Goal: Information Seeking & Learning: Check status

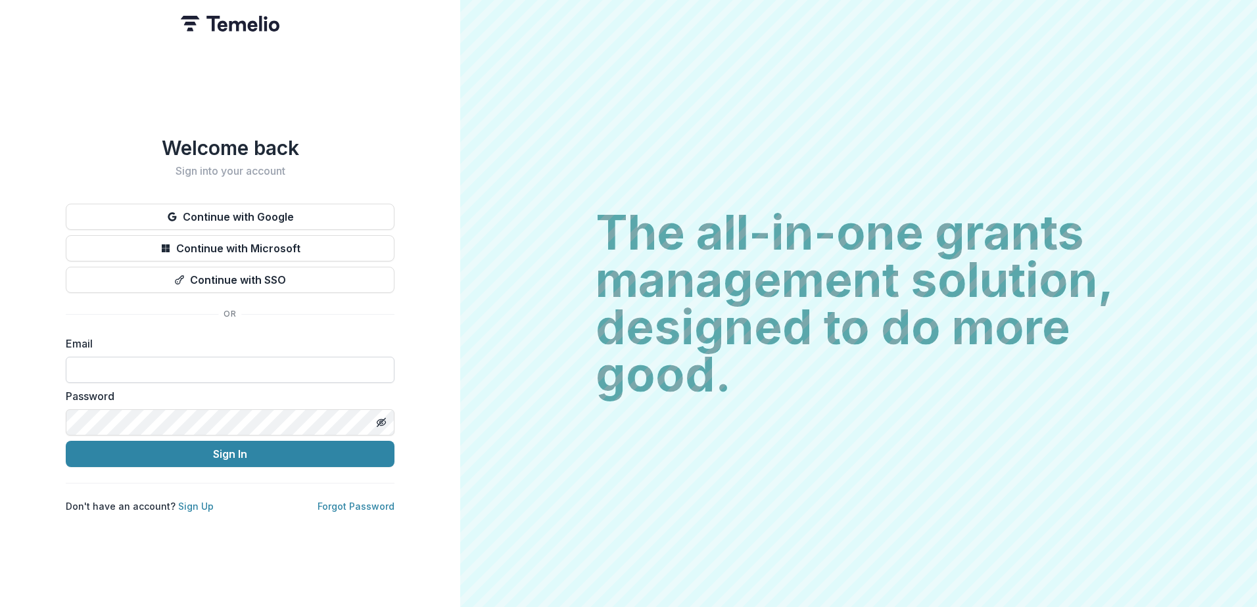
click at [268, 357] on input at bounding box center [230, 370] width 329 height 26
type input "**********"
click at [66, 441] on button "Sign In" at bounding box center [230, 454] width 329 height 26
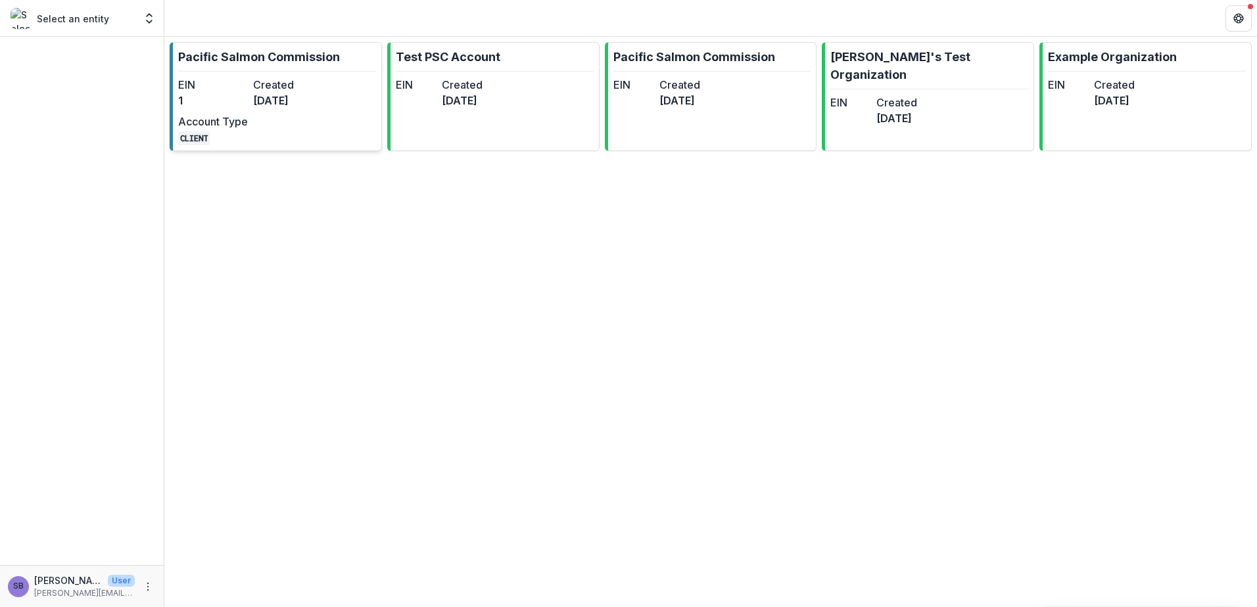
click at [331, 112] on link "Pacific Salmon Commission EIN 1 Created [DATE] Account Type CLIENT" at bounding box center [276, 96] width 212 height 109
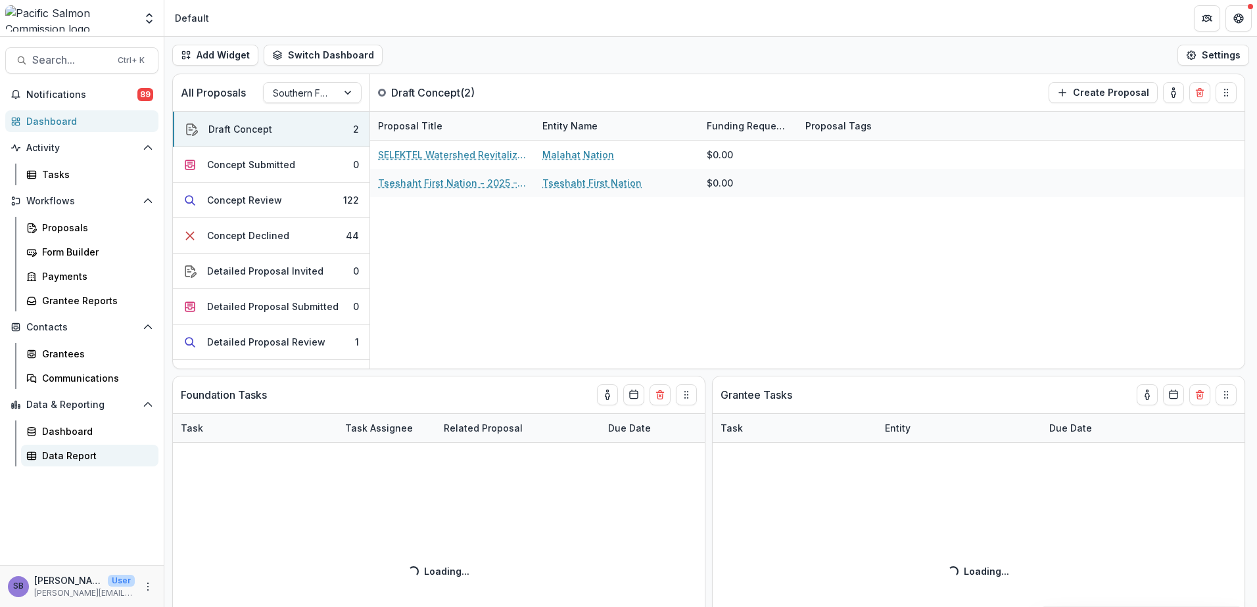
click at [47, 455] on div "Data Report" at bounding box center [95, 456] width 106 height 14
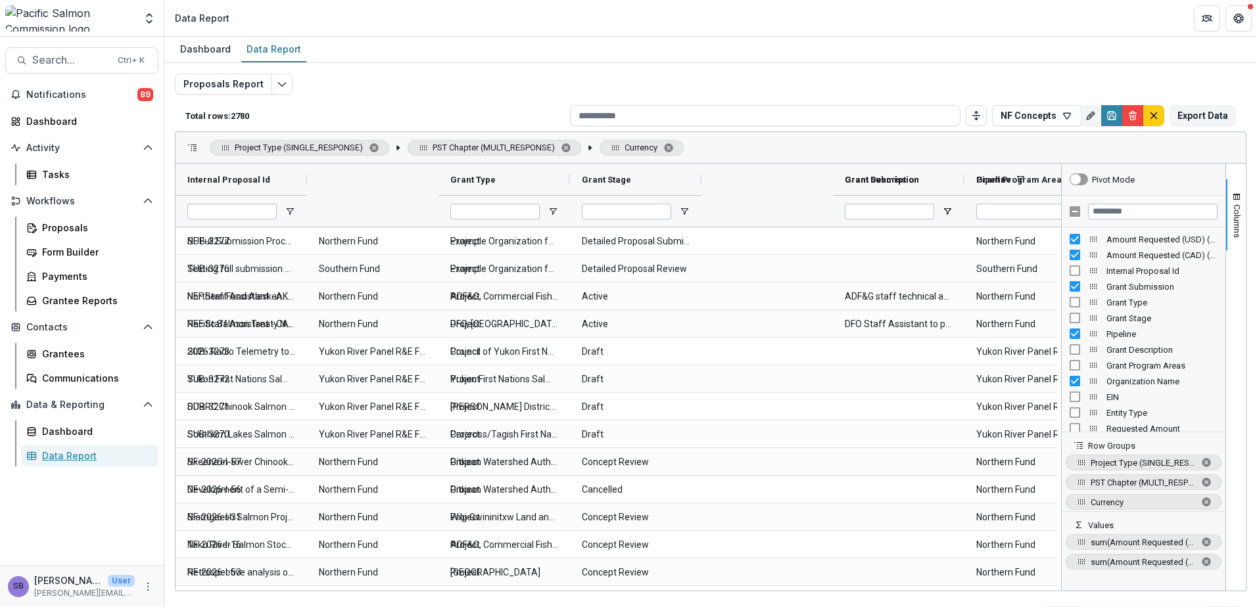
type input "**********"
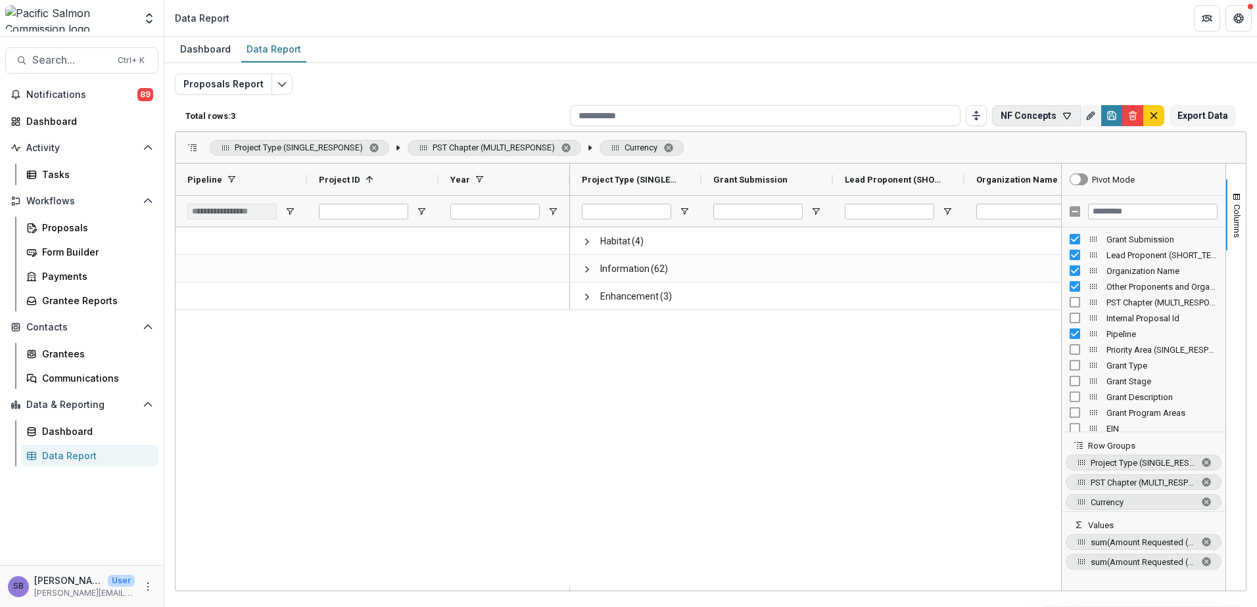
click at [1065, 115] on icon "button" at bounding box center [1067, 116] width 7 height 6
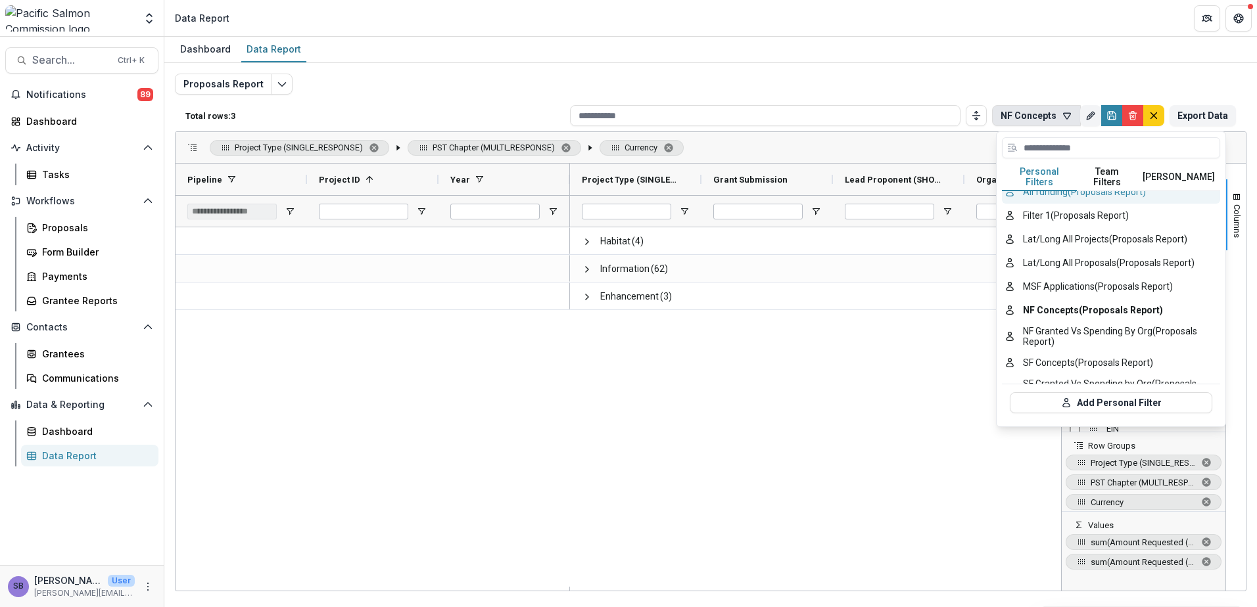
scroll to position [87, 0]
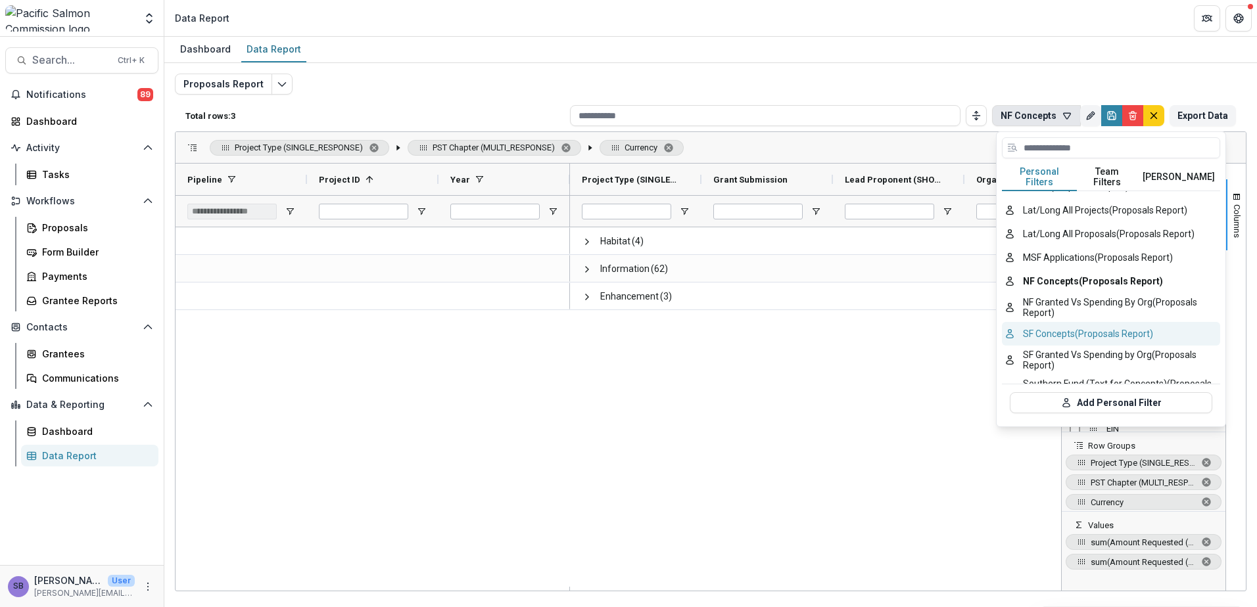
click at [1079, 329] on button "SF Concepts (Proposals Report)" at bounding box center [1111, 334] width 218 height 24
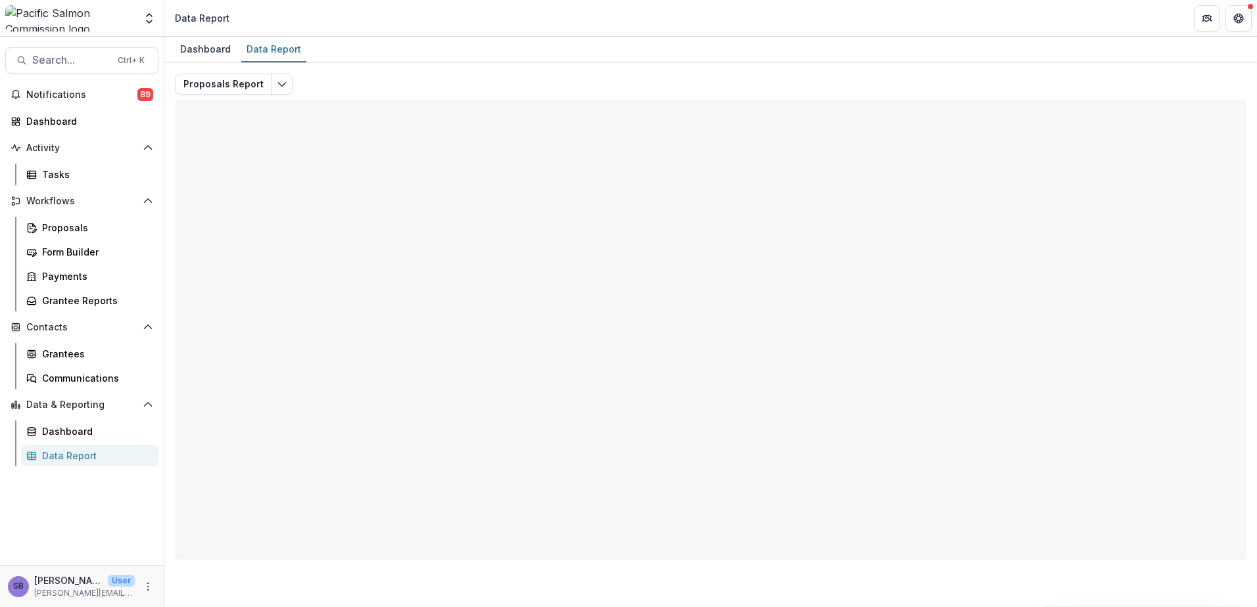
type input "**********"
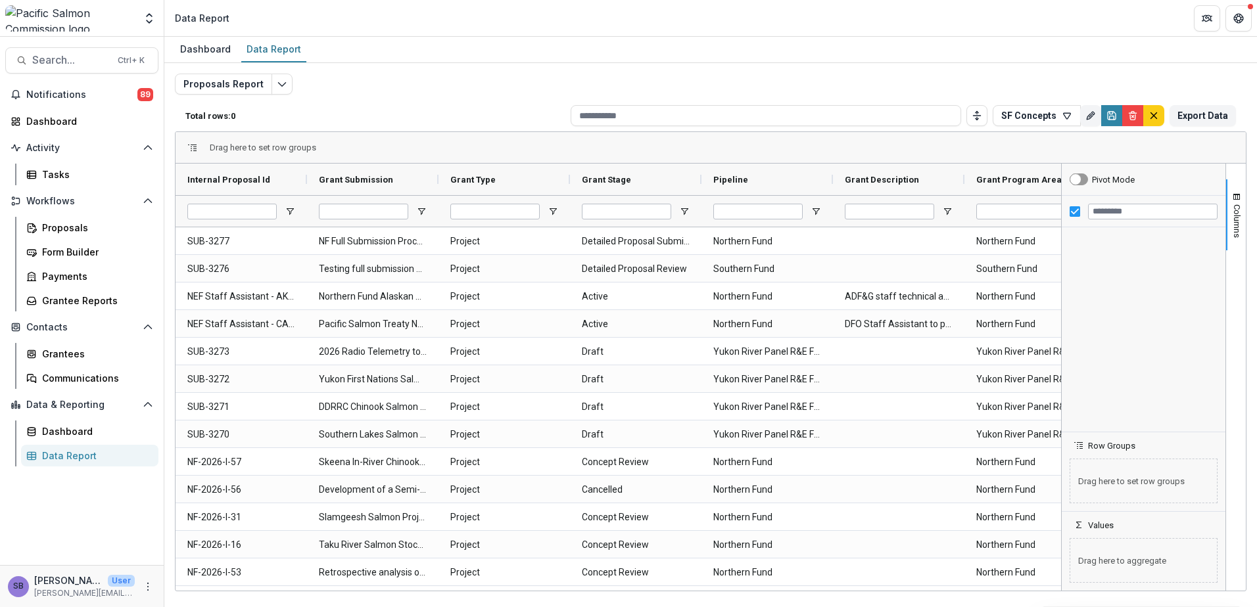
type input "**********"
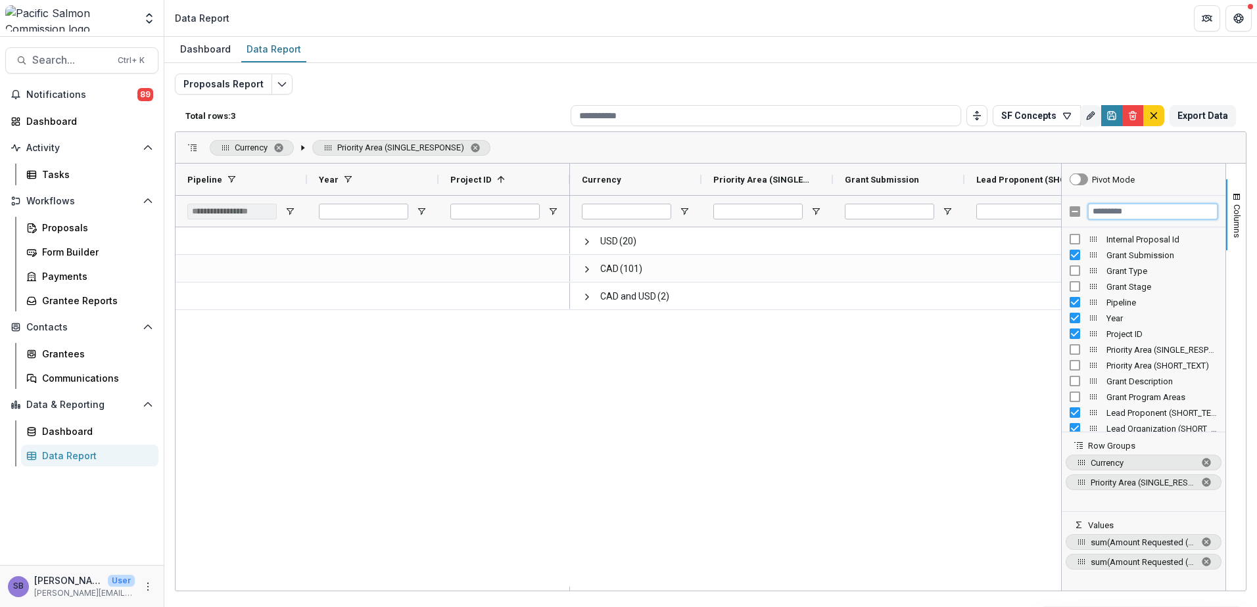
click at [1151, 208] on input "Filter Columns Input" at bounding box center [1152, 212] width 129 height 16
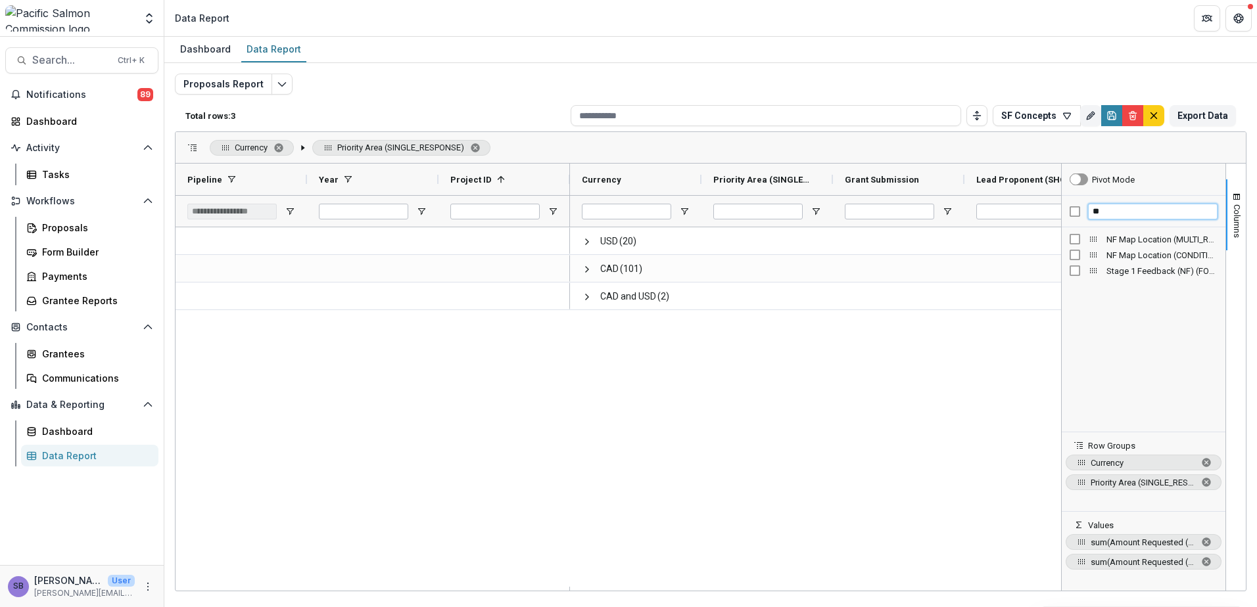
type input "*"
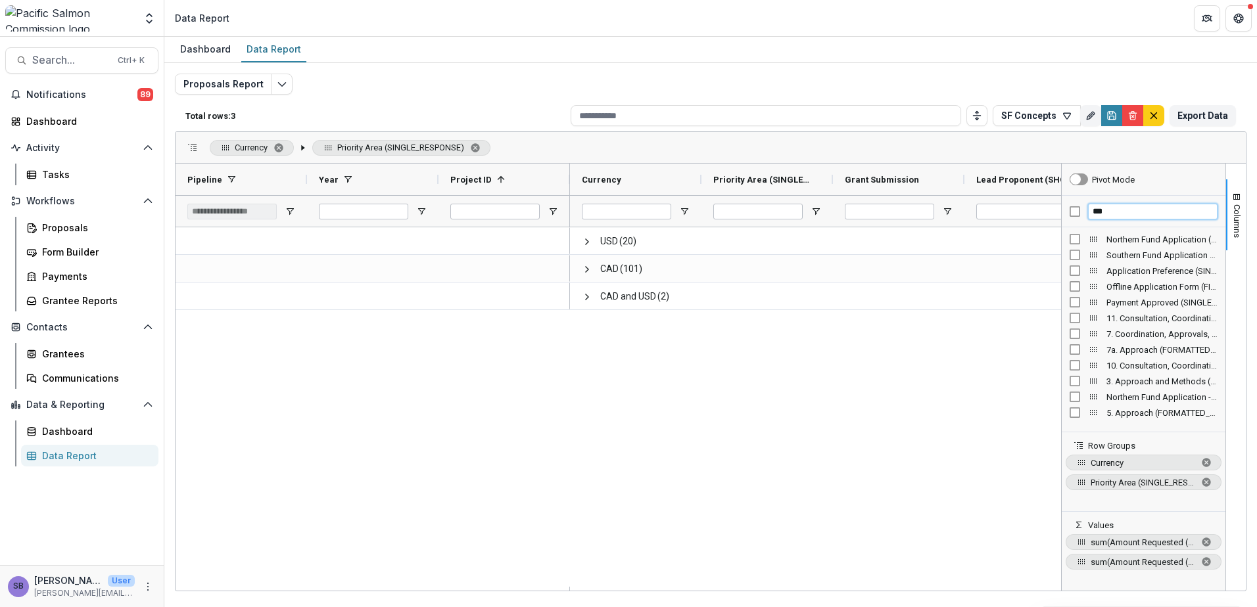
type input "***"
click at [1238, 215] on span "Columns" at bounding box center [1237, 221] width 10 height 34
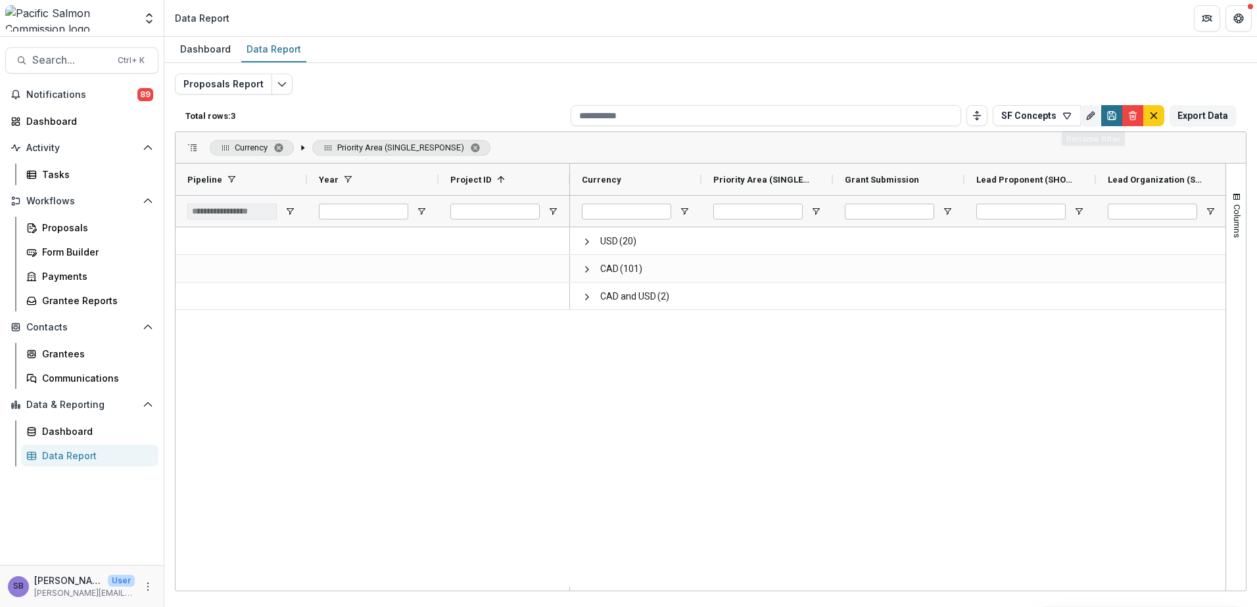
click at [1111, 119] on icon "Save" at bounding box center [1112, 117] width 5 height 3
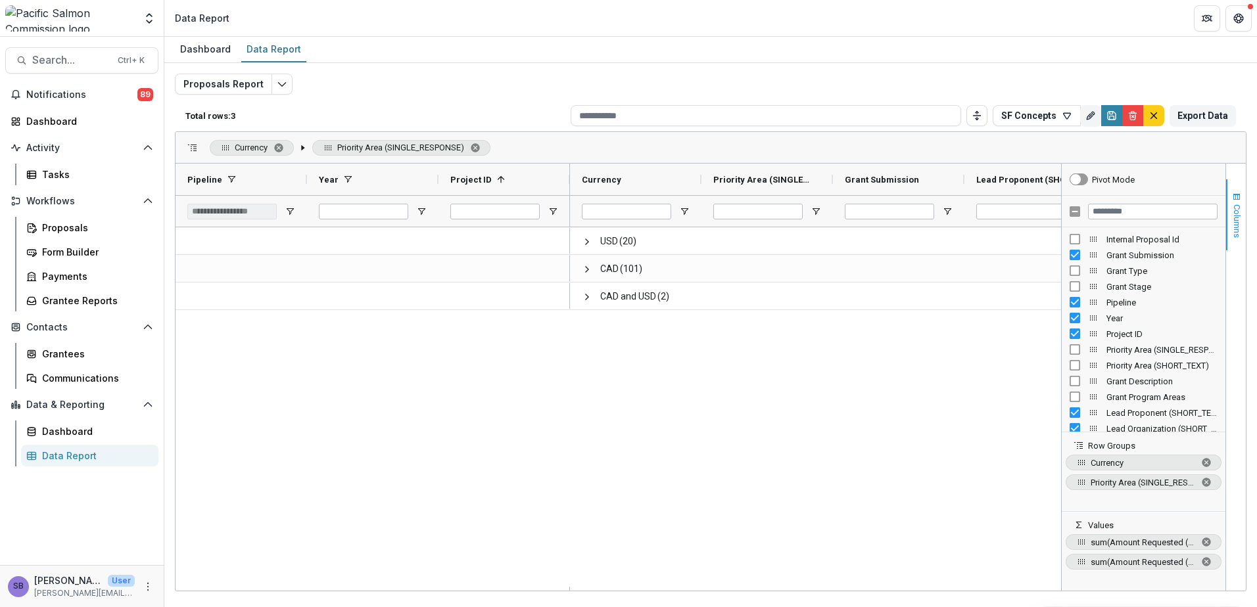
click at [1236, 193] on span "button" at bounding box center [1236, 197] width 11 height 11
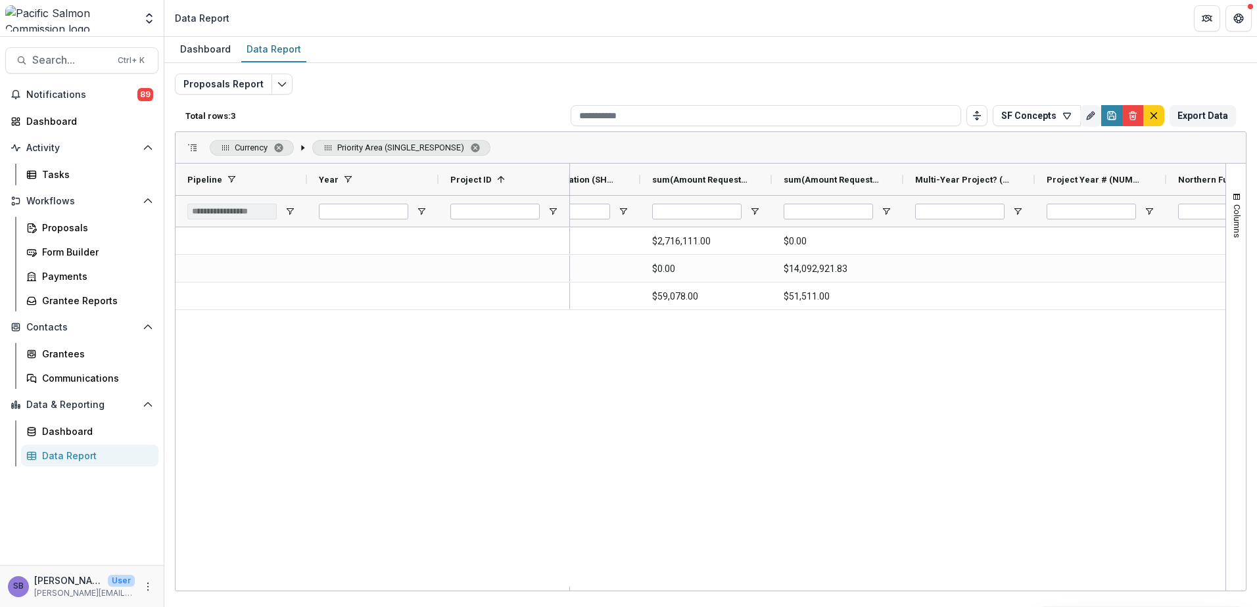
scroll to position [0, 1448]
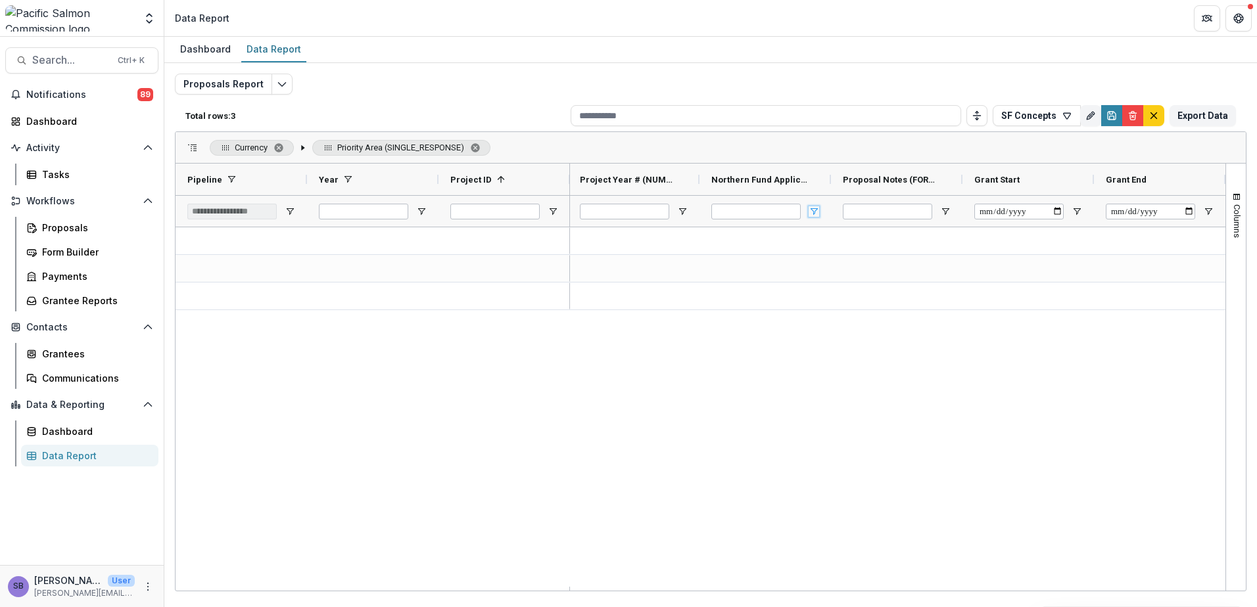
click at [812, 207] on span "Open Filter Menu" at bounding box center [813, 211] width 11 height 11
click at [1025, 377] on div at bounding box center [897, 407] width 655 height 360
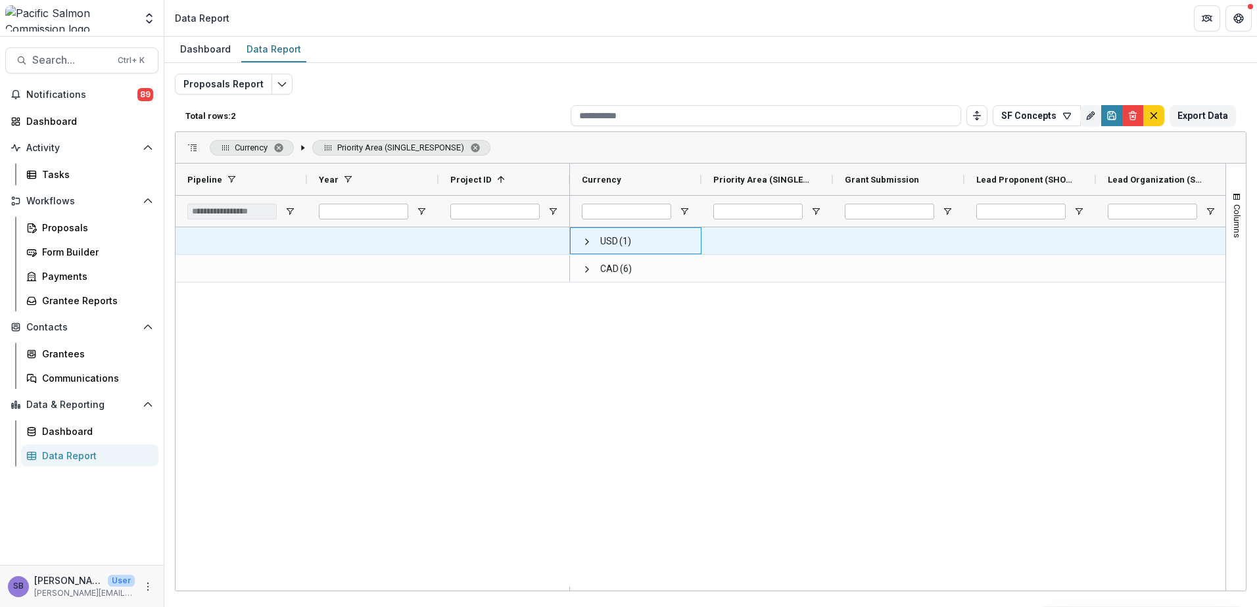
click at [584, 235] on span at bounding box center [587, 241] width 11 height 27
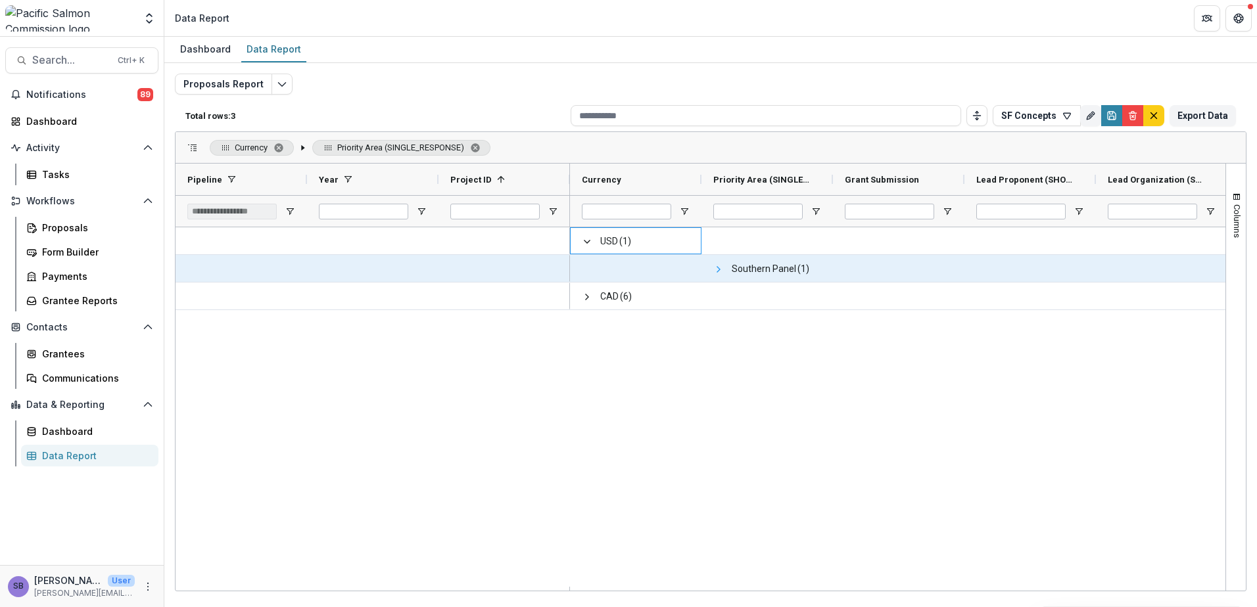
click at [718, 271] on span at bounding box center [718, 269] width 11 height 11
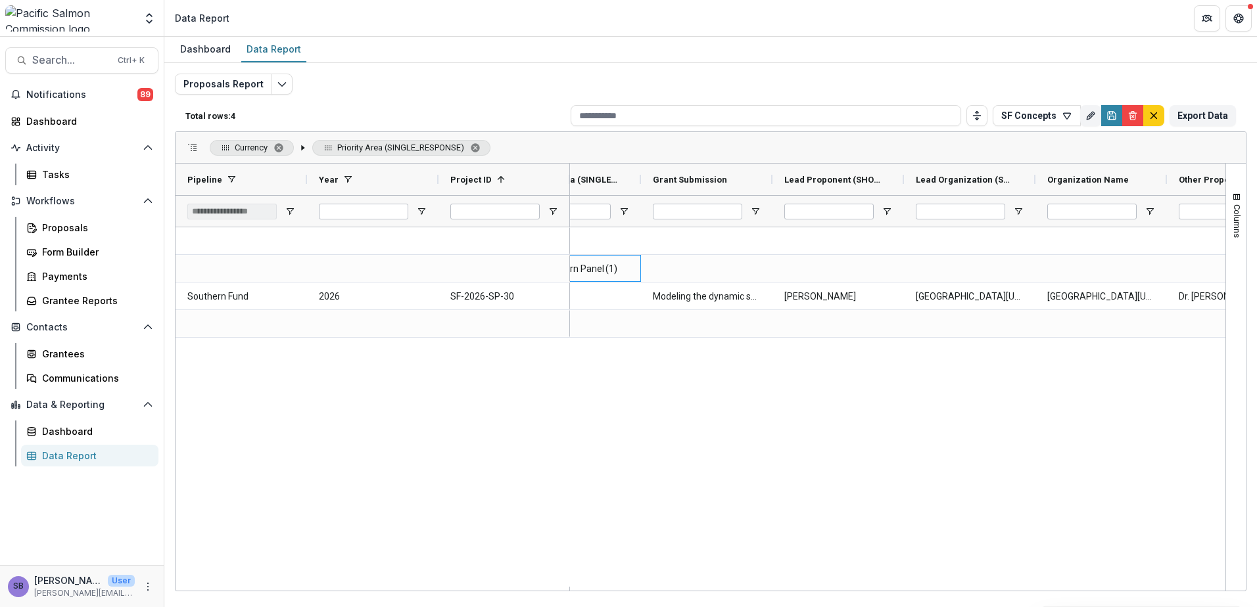
scroll to position [0, 369]
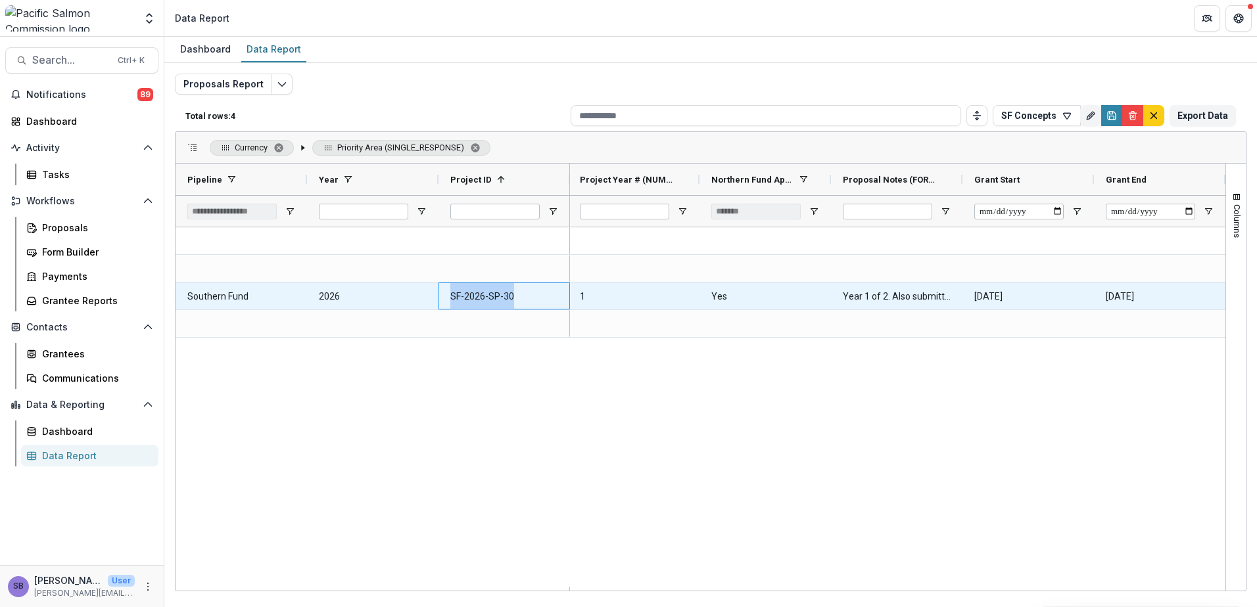
drag, startPoint x: 516, startPoint y: 298, endPoint x: 448, endPoint y: 298, distance: 68.4
click at [448, 298] on div "SF-2026-SP-30" at bounding box center [503, 296] width 131 height 27
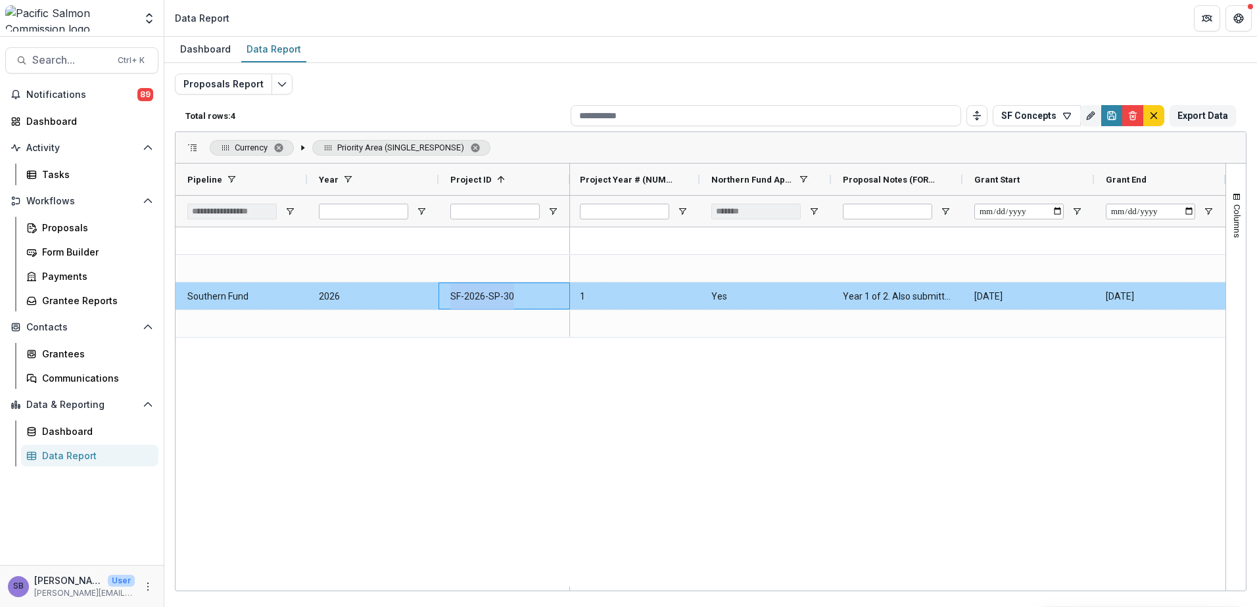
copy ID-5530 "SF-2026-SP-30"
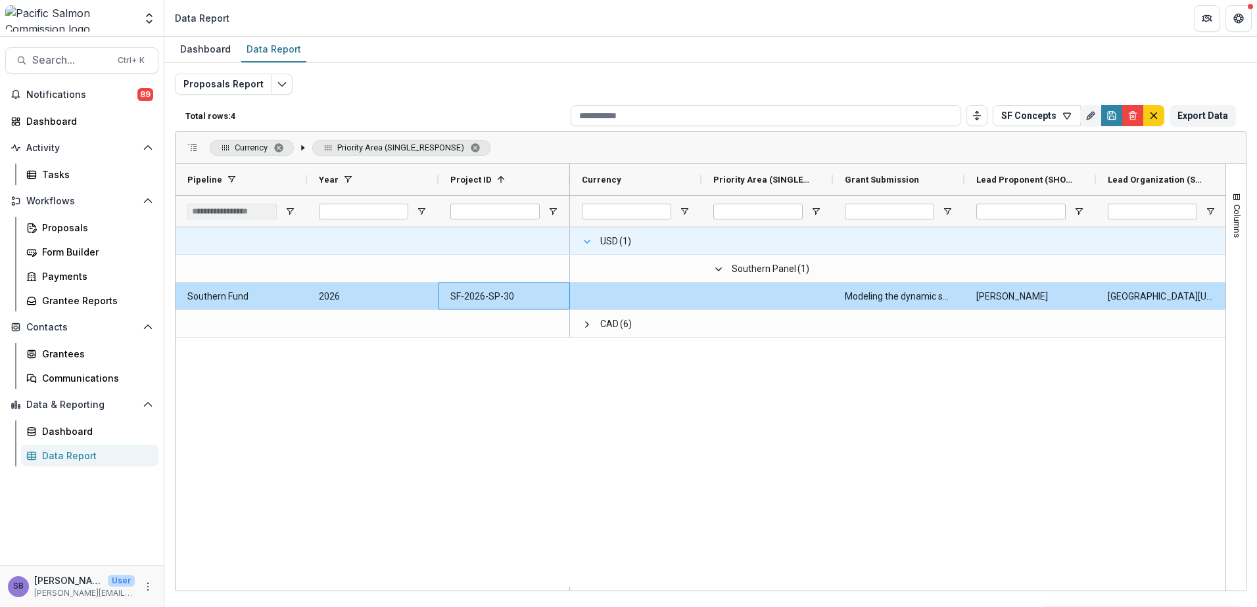
click at [587, 244] on span at bounding box center [587, 242] width 11 height 11
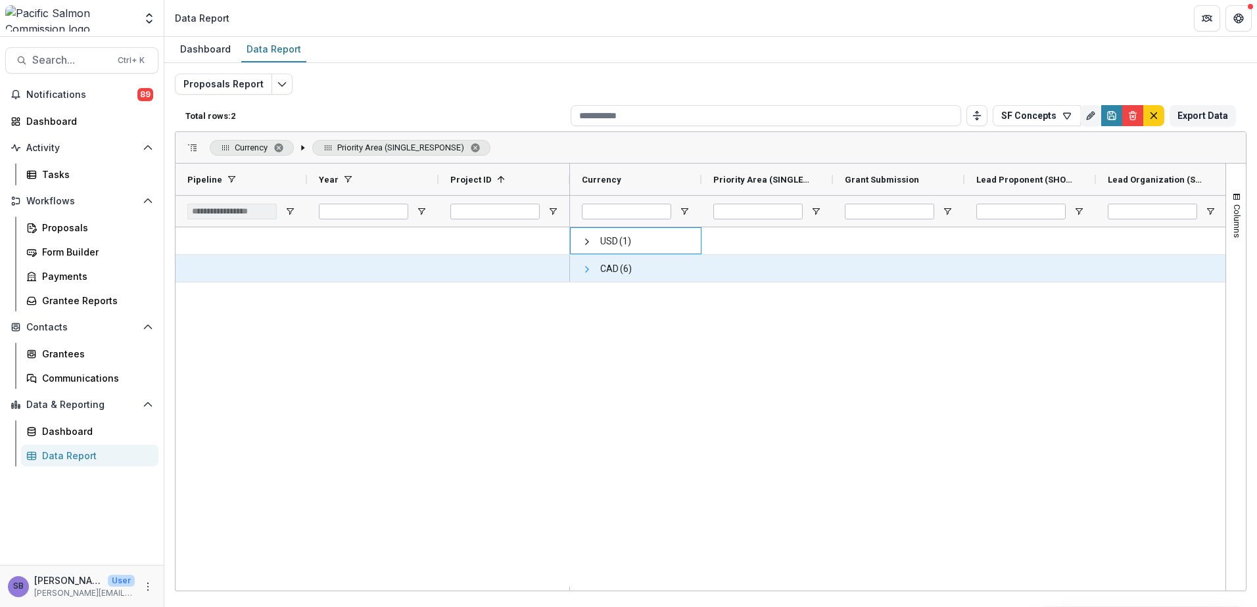
click at [585, 266] on span at bounding box center [587, 269] width 11 height 11
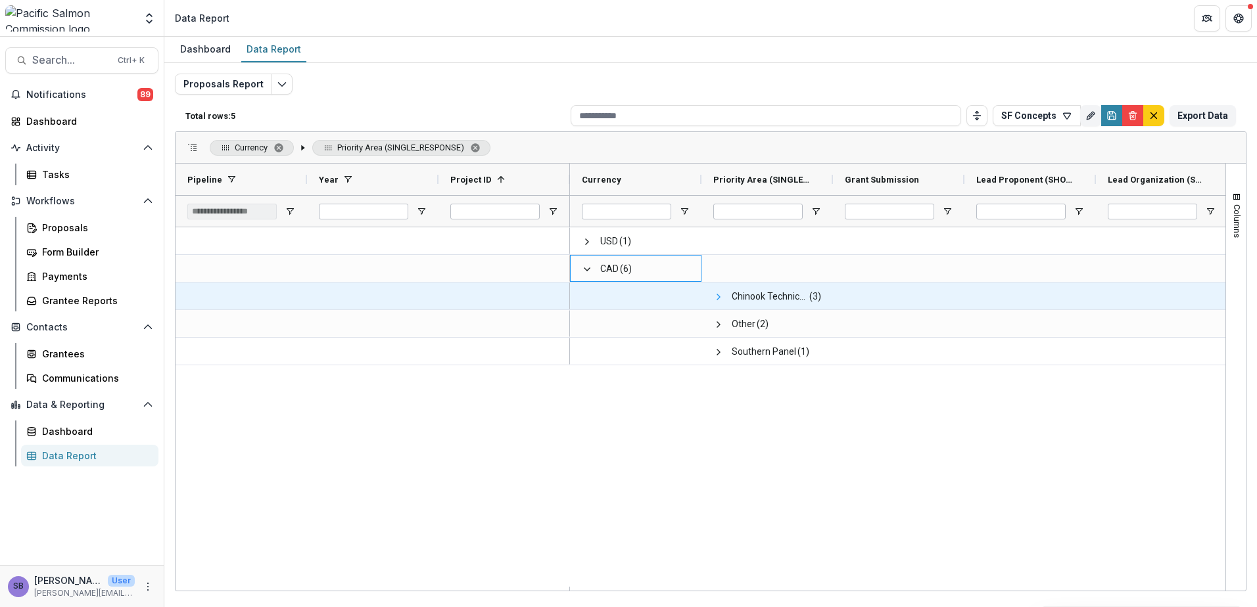
click at [718, 296] on span at bounding box center [718, 297] width 11 height 11
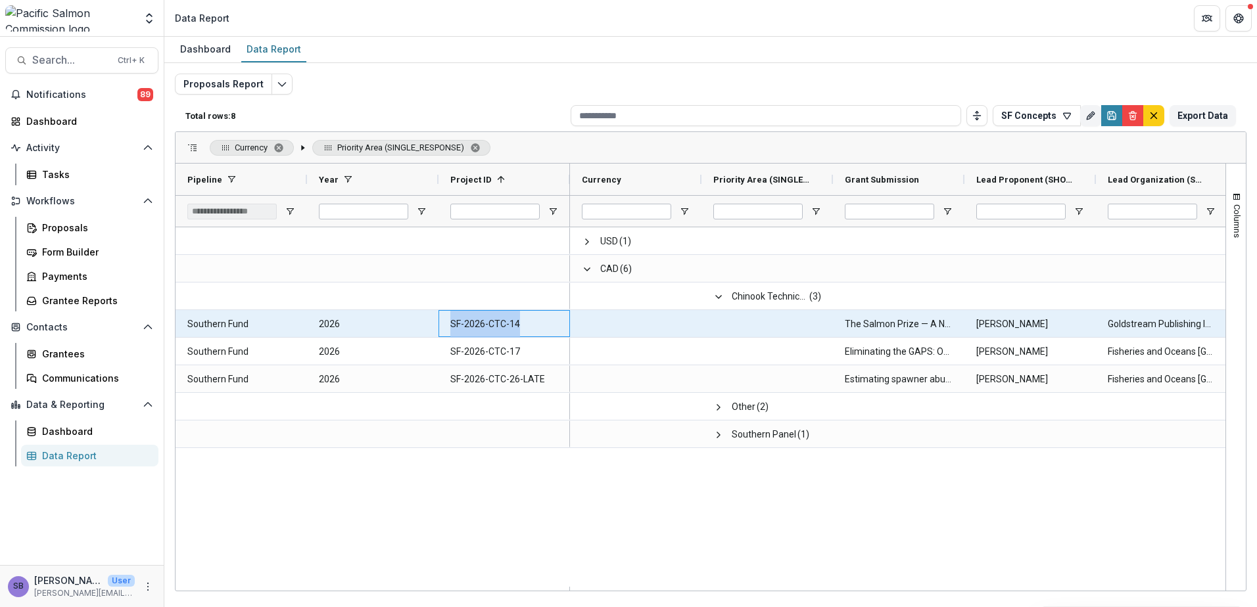
drag, startPoint x: 491, startPoint y: 323, endPoint x: 446, endPoint y: 324, distance: 44.7
click at [446, 324] on div "SF-2026-CTC-14" at bounding box center [503, 323] width 131 height 27
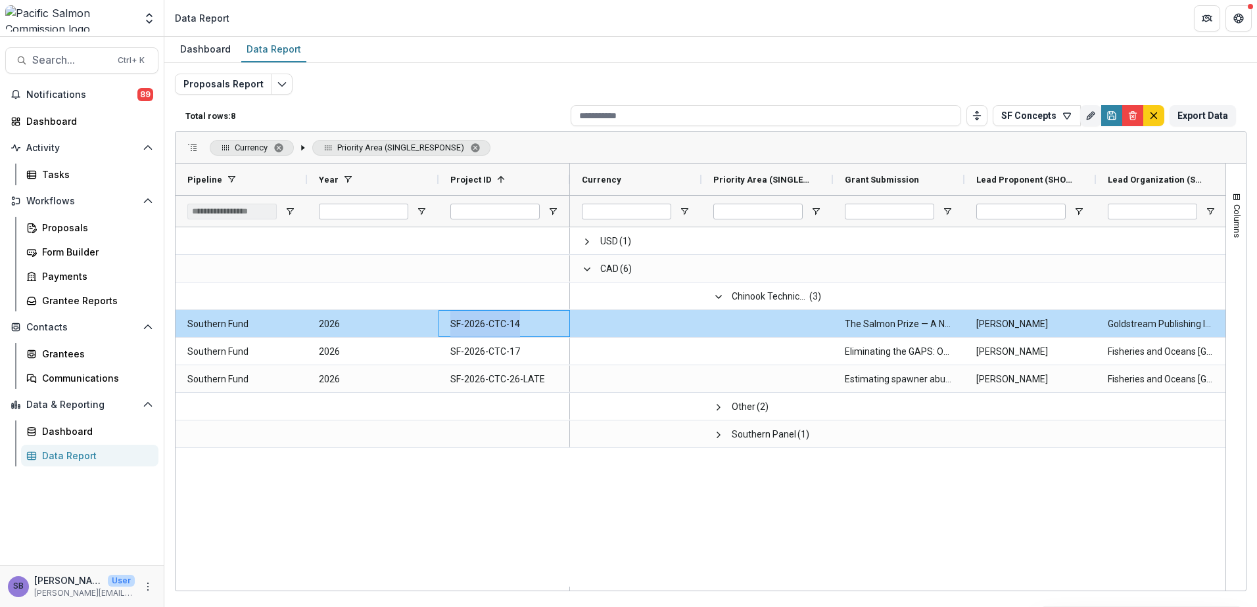
copy ID-5662 "SF-2026-CTC-14"
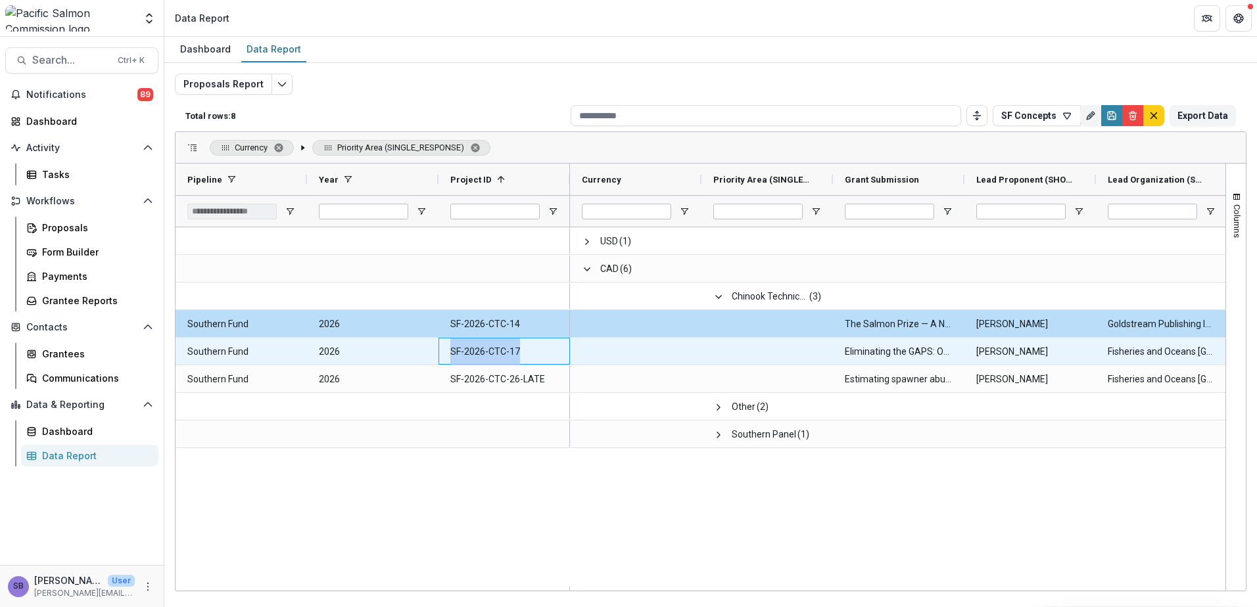
drag, startPoint x: 519, startPoint y: 350, endPoint x: 444, endPoint y: 350, distance: 74.9
click at [444, 350] on div "SF-2026-CTC-17" at bounding box center [503, 351] width 131 height 27
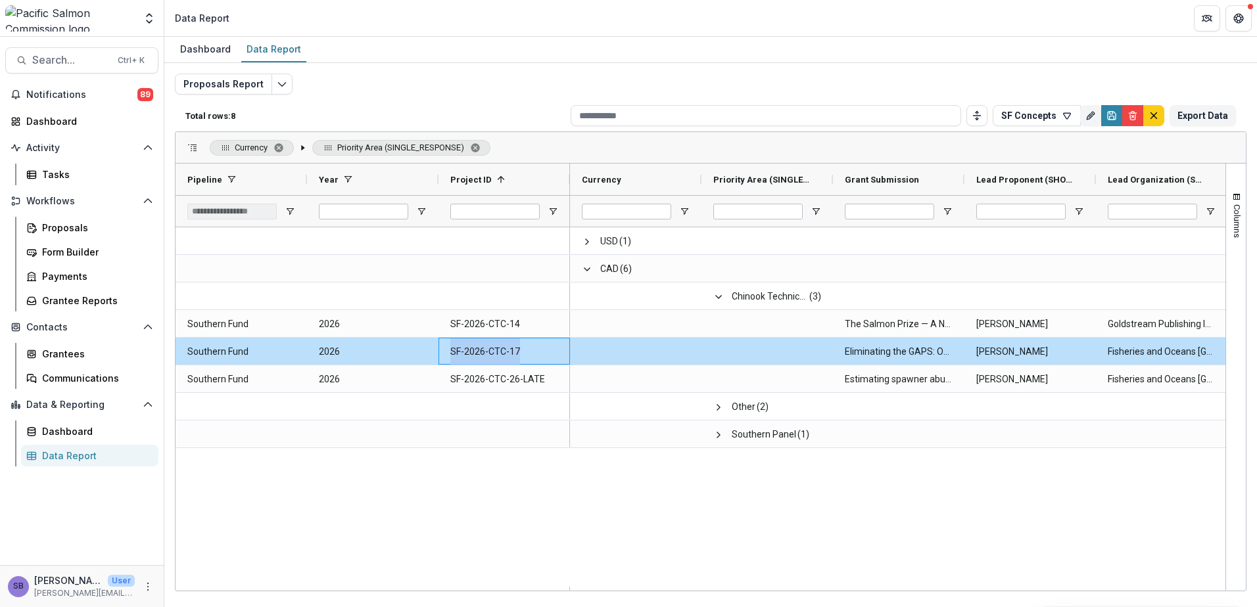
copy ID-5671 "SF-2026-CTC-17"
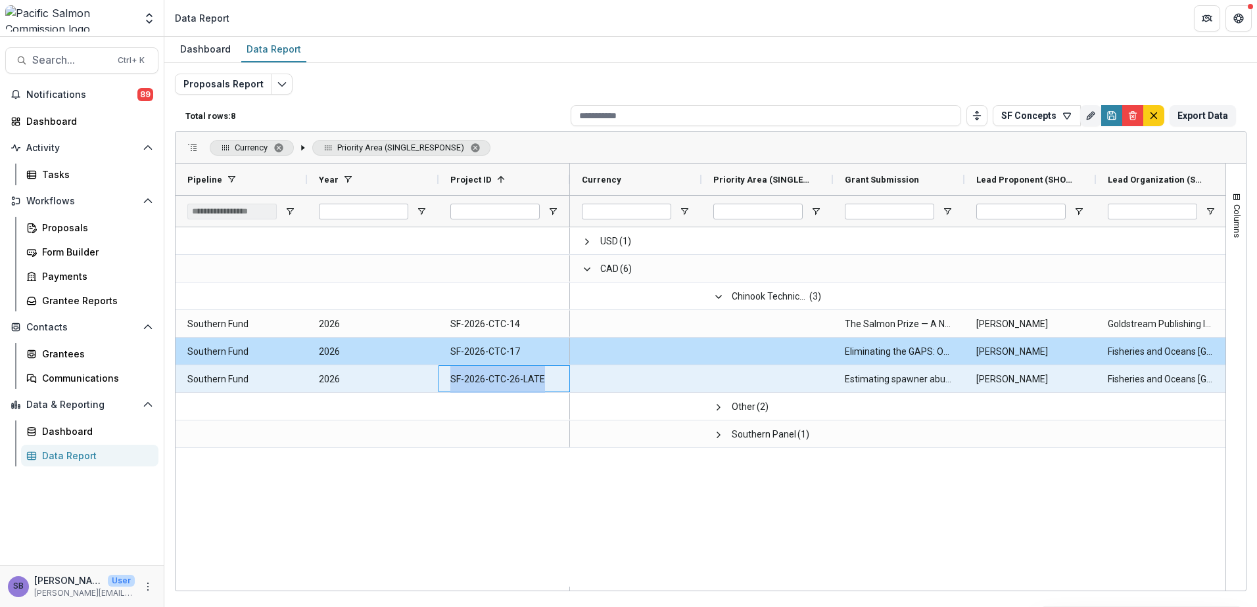
drag, startPoint x: 540, startPoint y: 382, endPoint x: 440, endPoint y: 378, distance: 100.6
click at [440, 378] on div "SF-2026-CTC-26-LATE" at bounding box center [503, 378] width 131 height 27
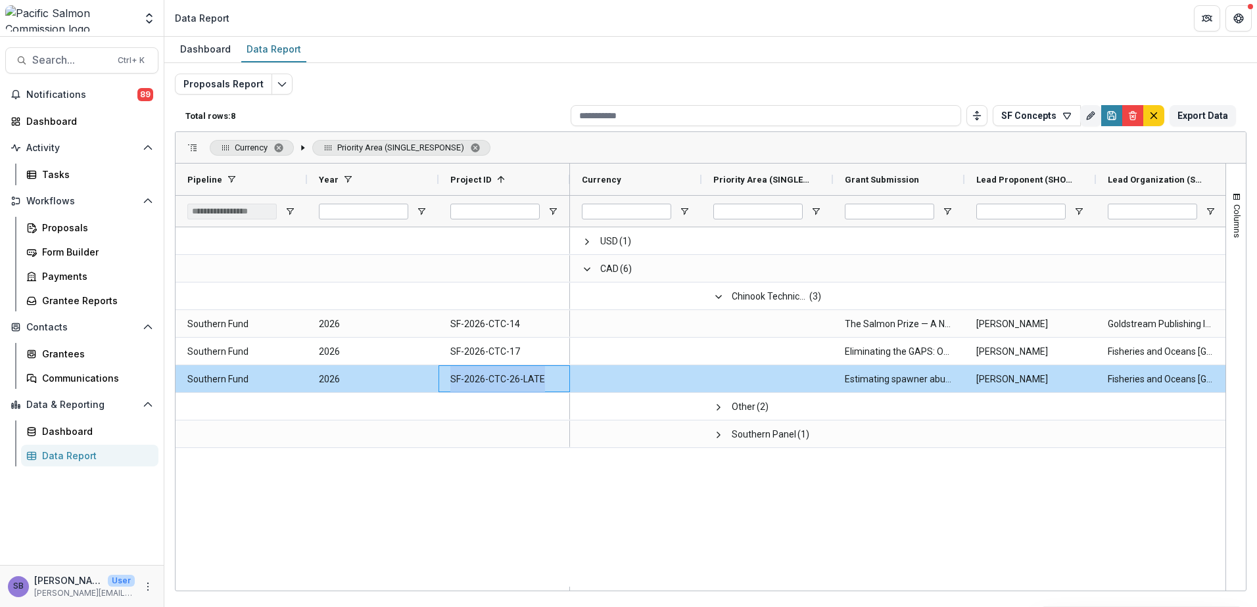
copy ID-5680 "SF-2026-CTC-26-LATE"
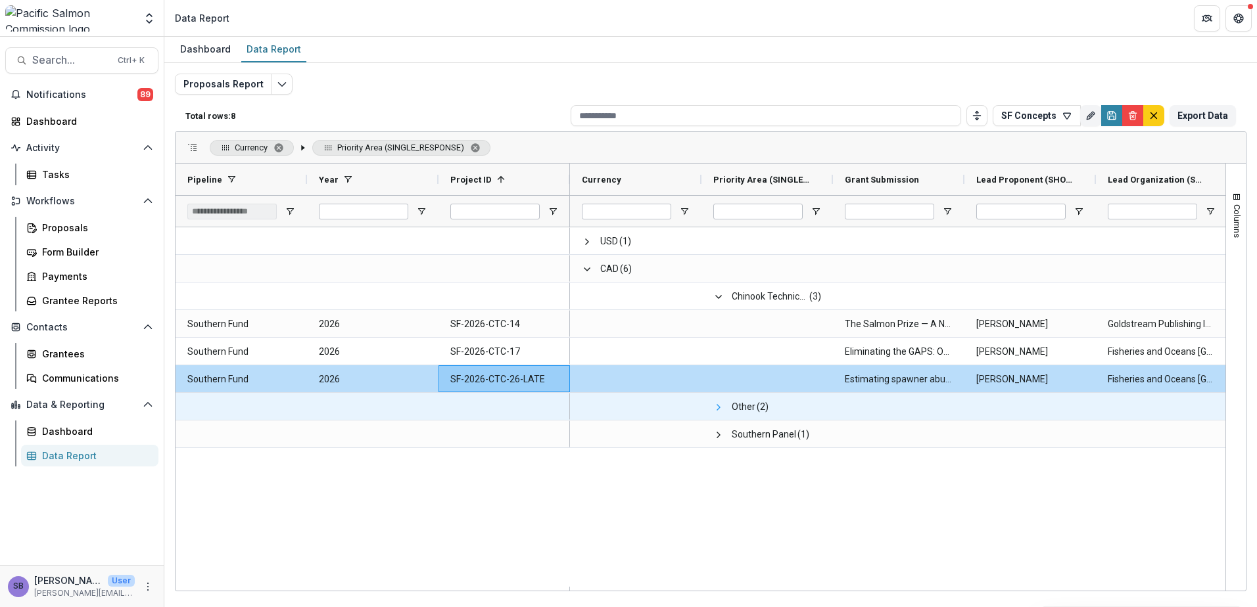
click at [721, 410] on span at bounding box center [718, 407] width 11 height 11
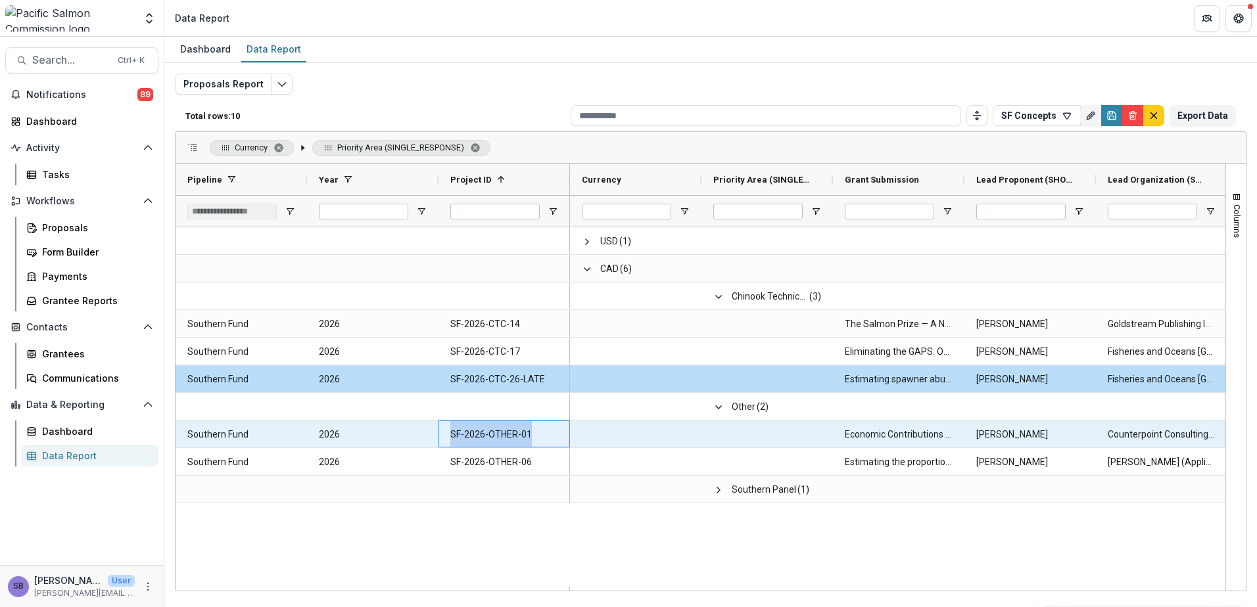
drag, startPoint x: 528, startPoint y: 434, endPoint x: 452, endPoint y: 436, distance: 76.3
click at [452, 436] on ID-5689 "SF-2026-OTHER-01" at bounding box center [504, 434] width 108 height 27
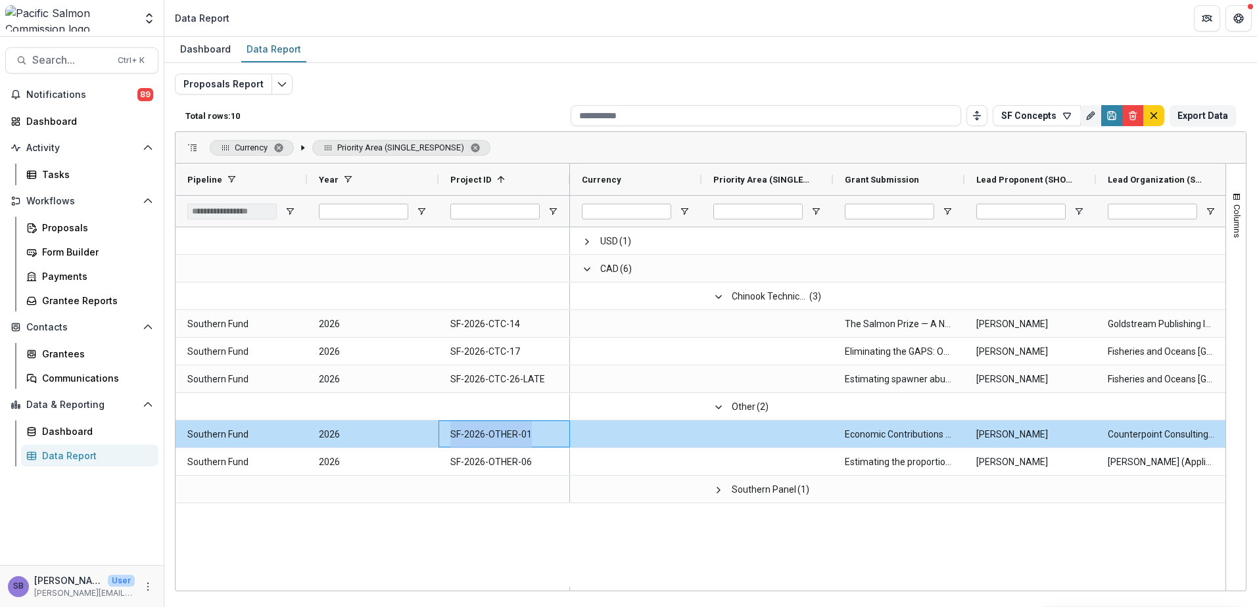
copy ID-5689 "SF-2026-OTHER-01"
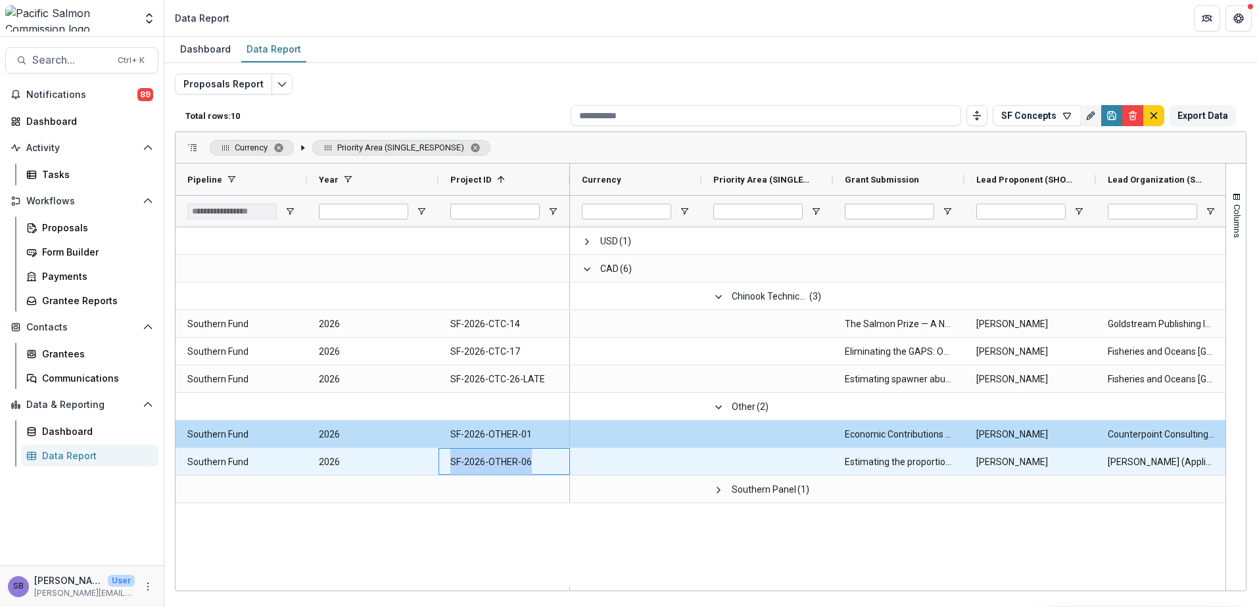
drag, startPoint x: 532, startPoint y: 465, endPoint x: 448, endPoint y: 460, distance: 84.3
click at [448, 460] on div "SF-2026-OTHER-06" at bounding box center [503, 461] width 131 height 27
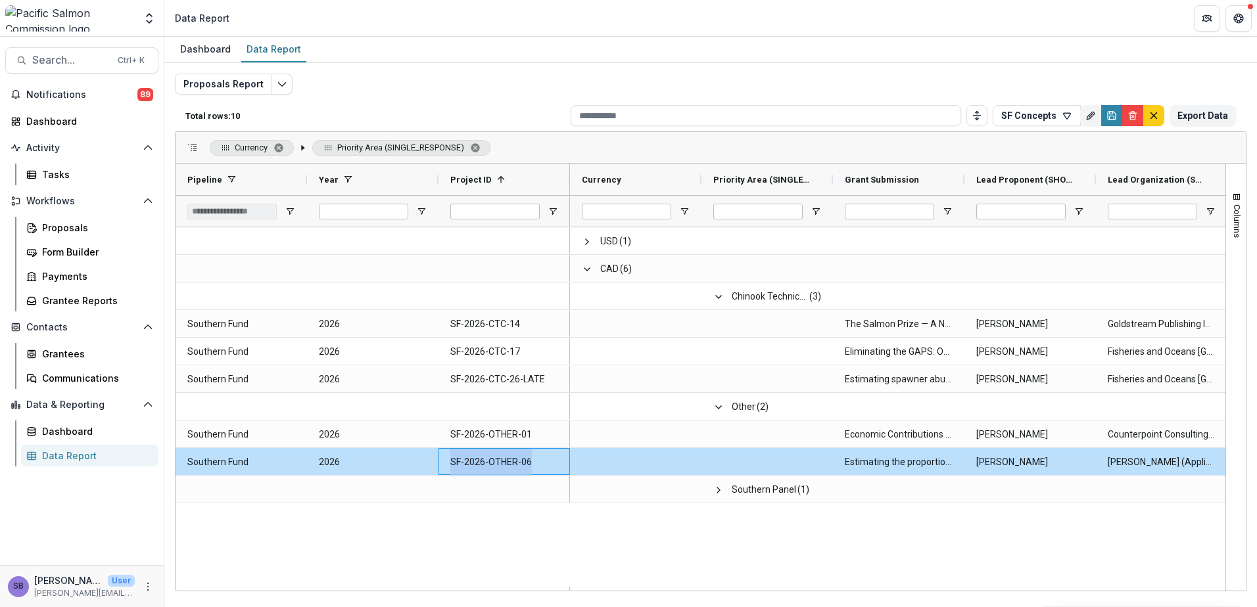
copy ID-5698 "SF-2026-OTHER-06"
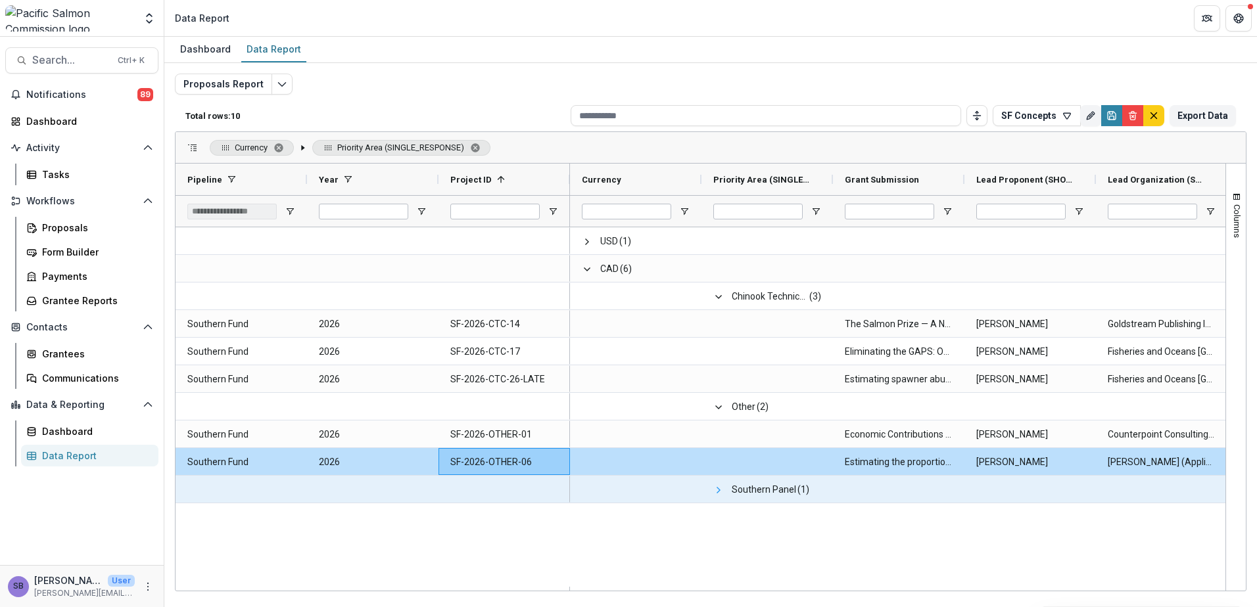
click at [718, 492] on span at bounding box center [718, 490] width 11 height 11
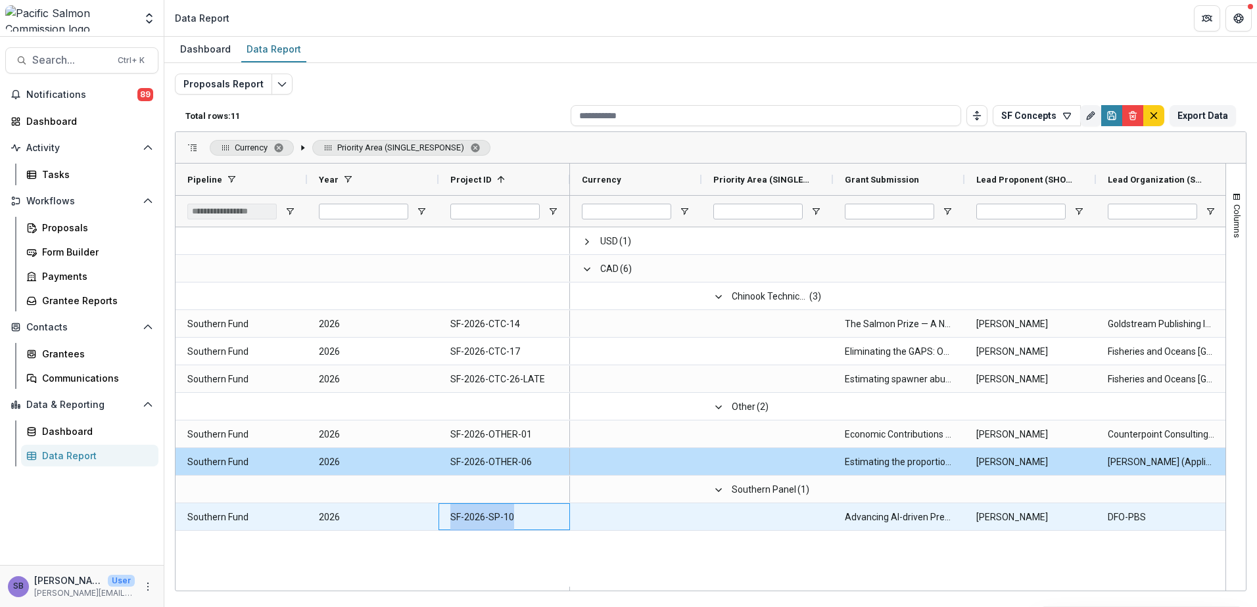
drag, startPoint x: 513, startPoint y: 521, endPoint x: 447, endPoint y: 519, distance: 66.4
click at [447, 519] on div "SF-2026-SP-10" at bounding box center [503, 516] width 131 height 27
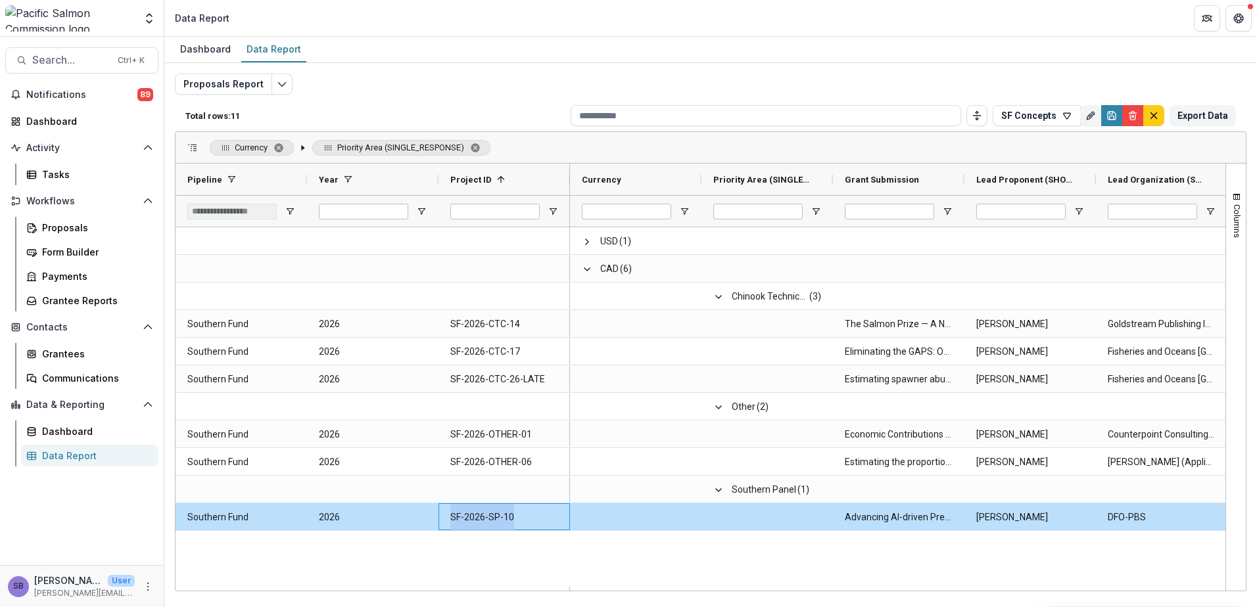
copy ID-5707 "SF-2026-SP-10"
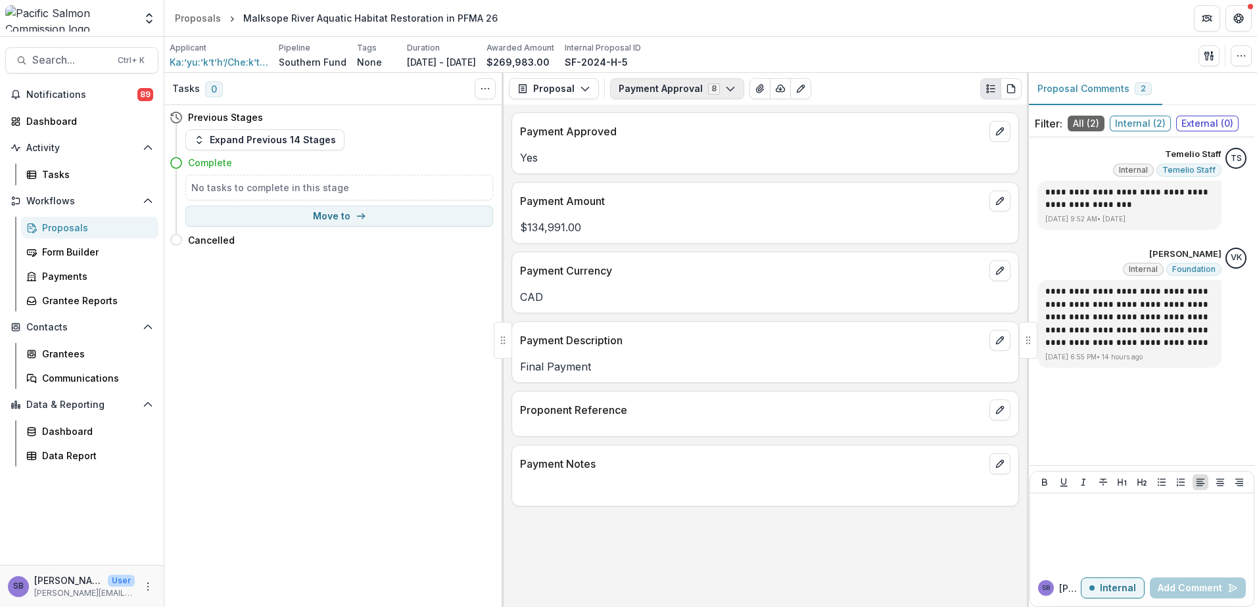
click at [638, 88] on button "Payment Approval 8" at bounding box center [677, 88] width 134 height 21
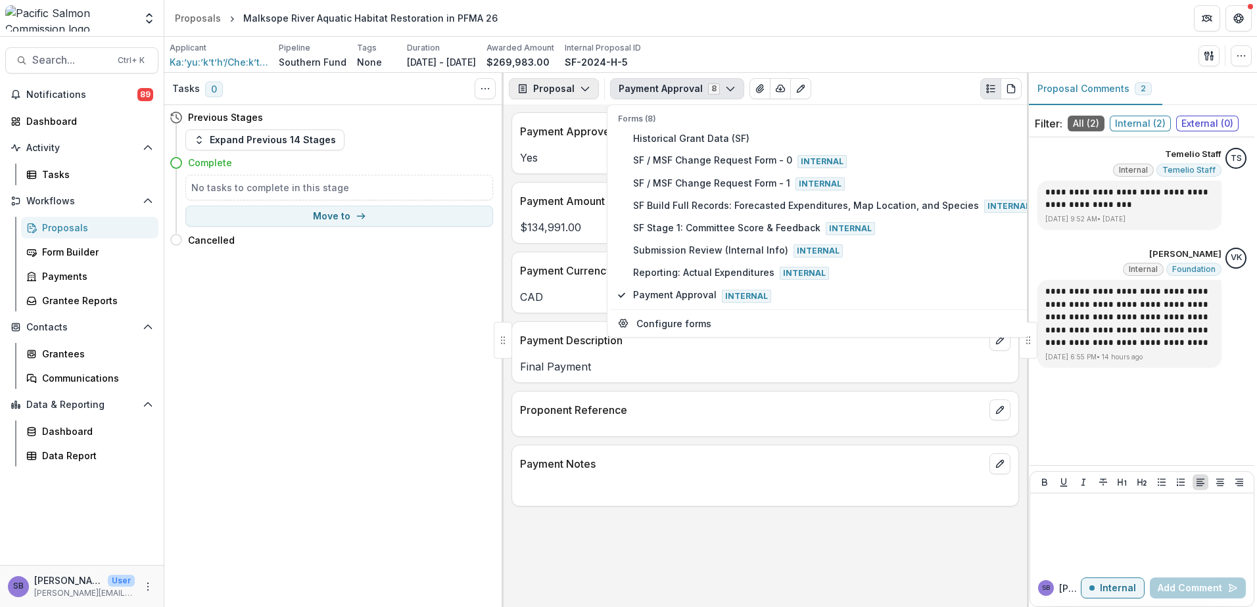
click at [580, 84] on icon "button" at bounding box center [585, 88] width 11 height 11
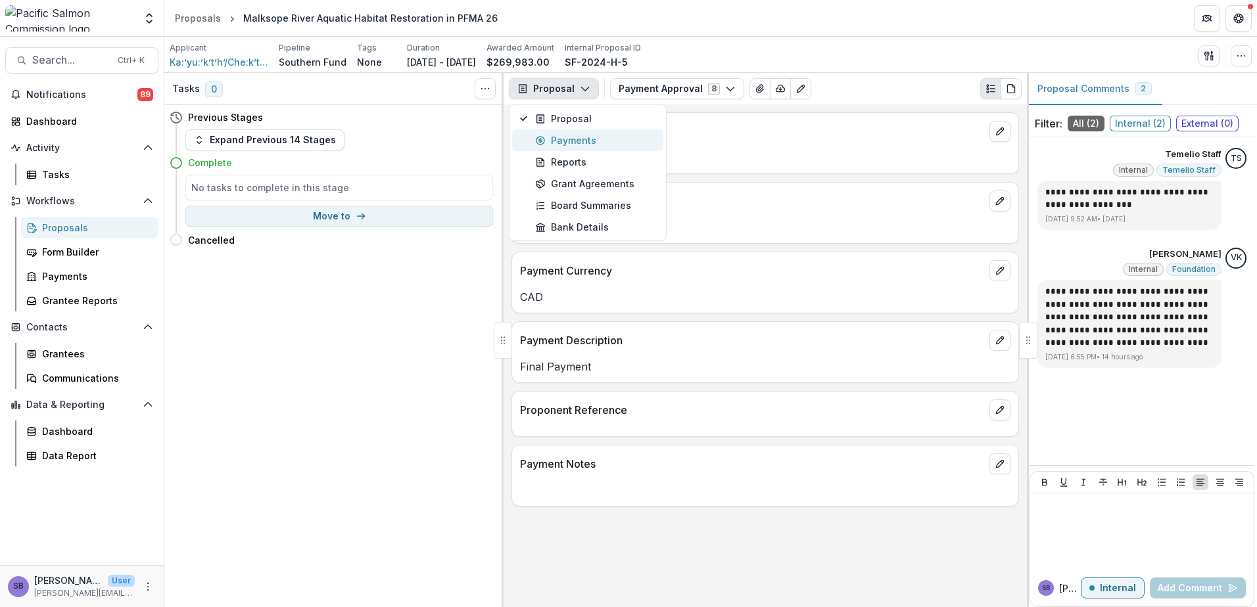
click at [568, 135] on div "Payments" at bounding box center [595, 140] width 120 height 14
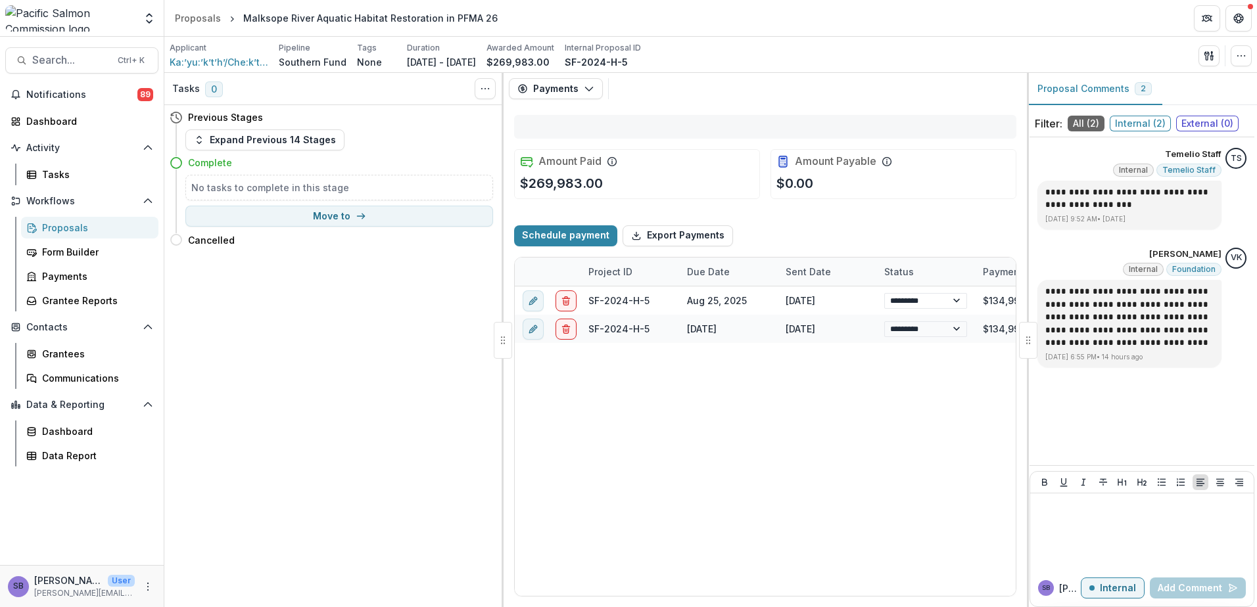
select select "****"
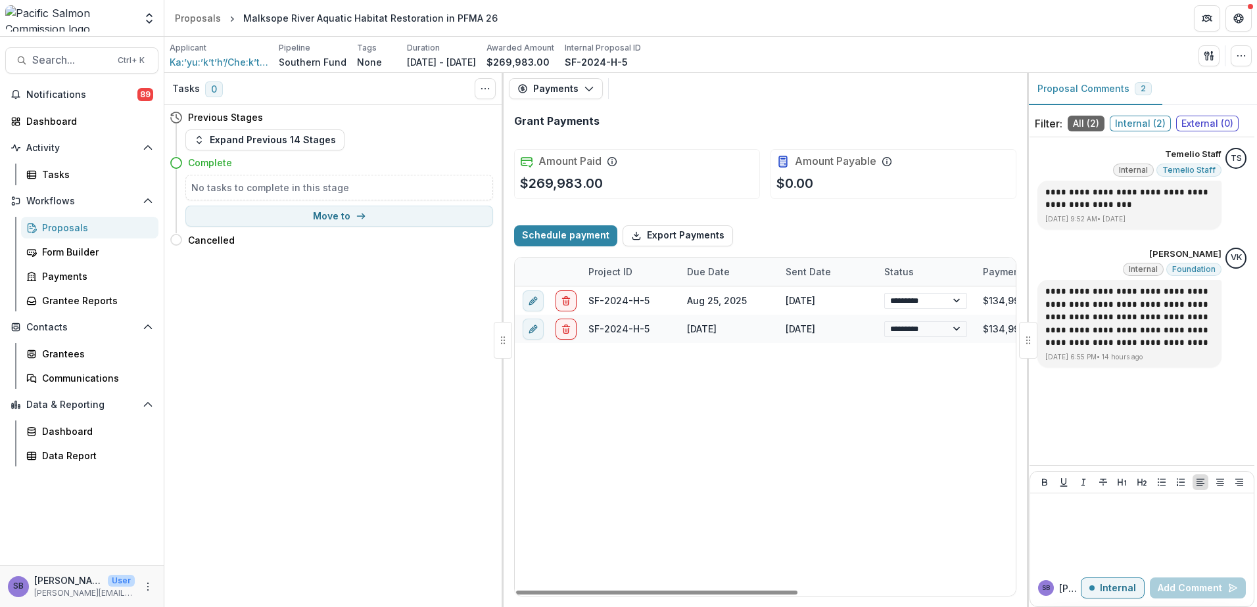
drag, startPoint x: 771, startPoint y: 595, endPoint x: 594, endPoint y: 603, distance: 177.6
click at [609, 595] on div at bounding box center [656, 593] width 281 height 4
click at [250, 133] on button "Expand Previous 14 Stages" at bounding box center [264, 139] width 159 height 21
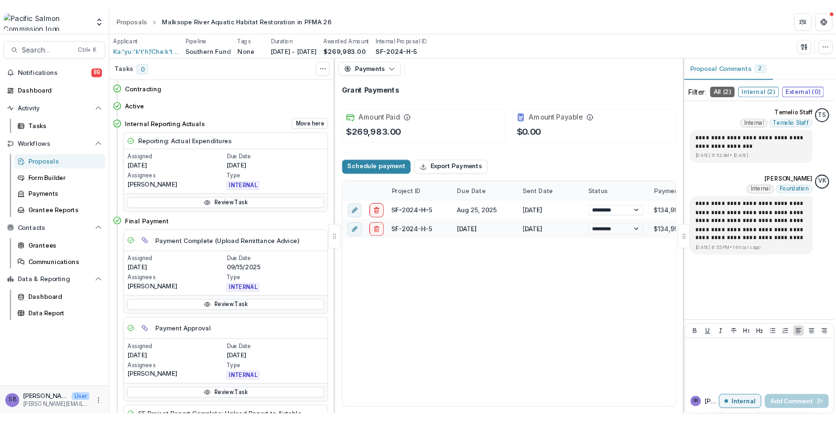
scroll to position [350, 0]
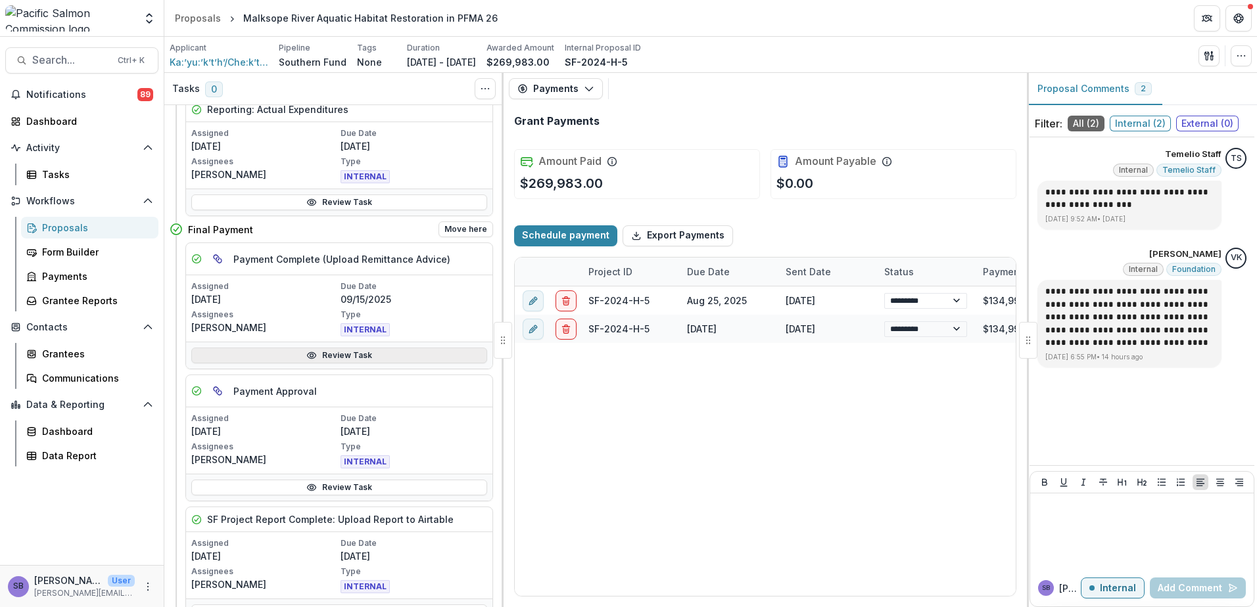
click at [365, 355] on link "Review Task" at bounding box center [339, 356] width 296 height 16
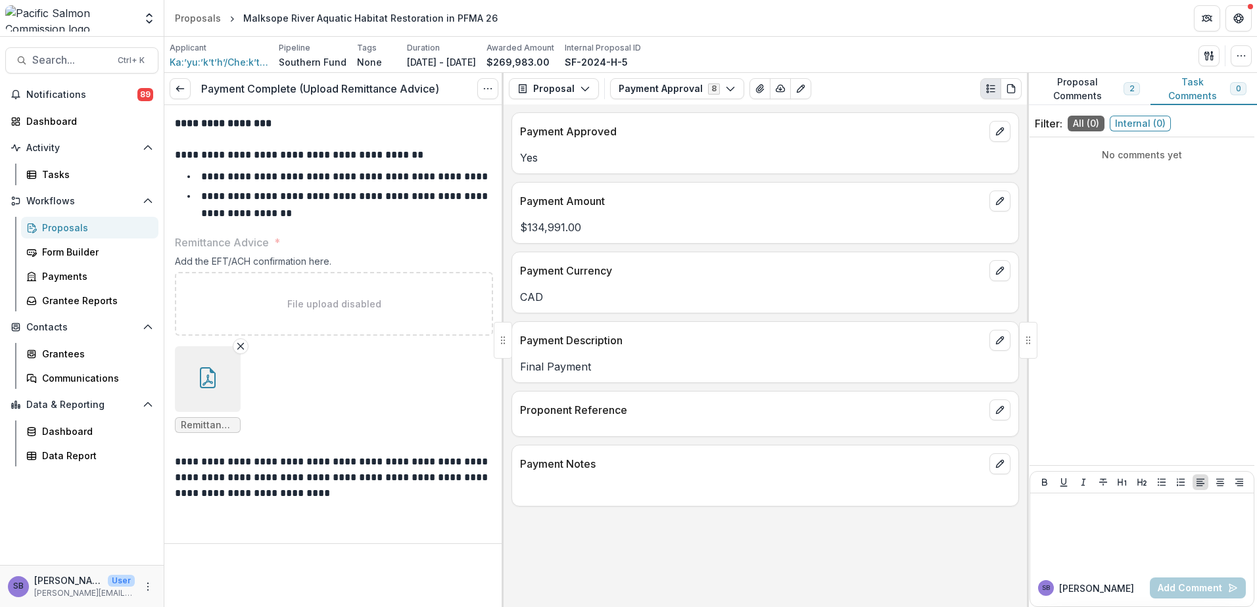
click at [203, 373] on icon "button" at bounding box center [207, 377] width 21 height 21
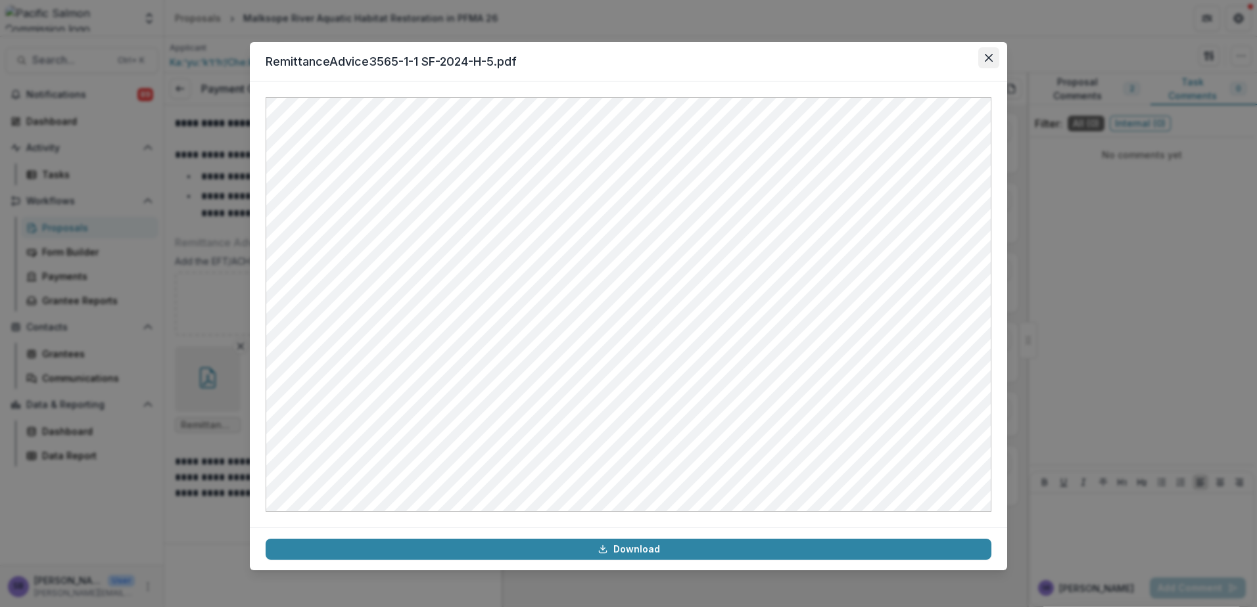
click at [991, 62] on button "Close" at bounding box center [988, 57] width 21 height 21
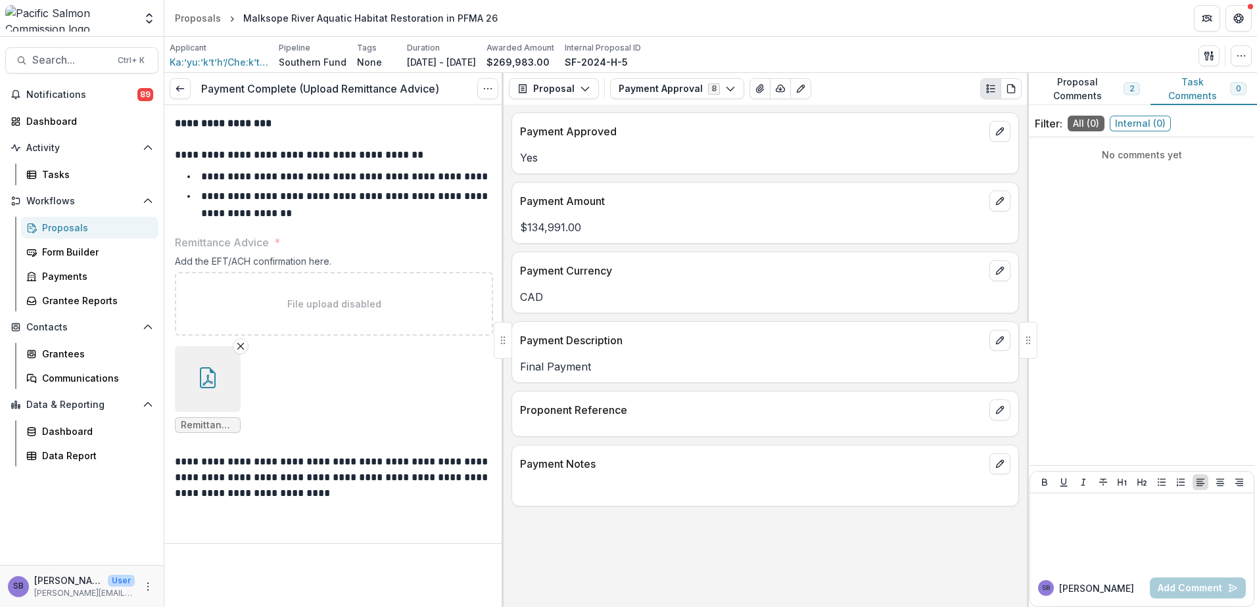
click at [1079, 86] on button "Proposal Comments 2" at bounding box center [1089, 89] width 124 height 32
